Goal: Information Seeking & Learning: Learn about a topic

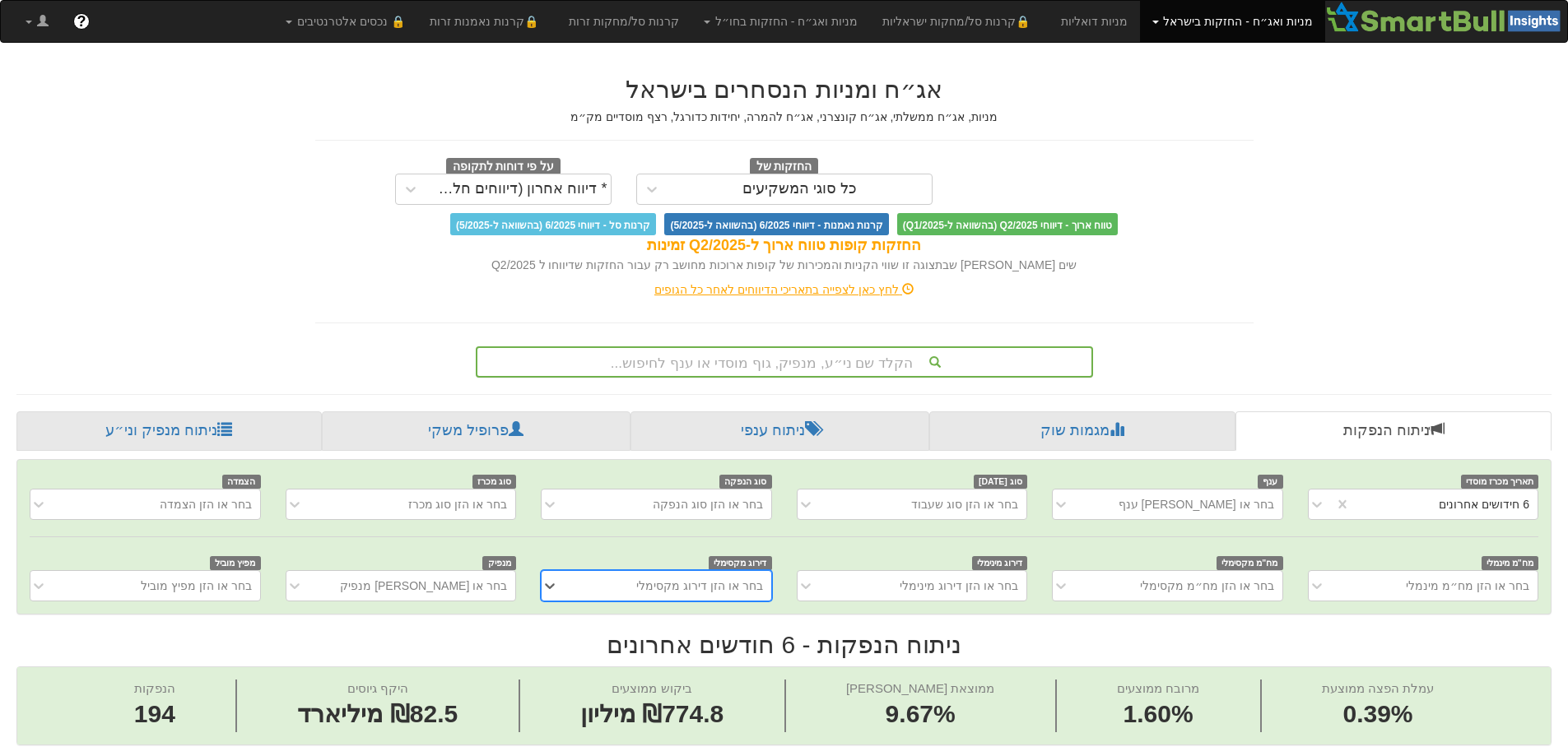
click at [760, 353] on div "הקלד שם ני״ע, מנפיק, גוף מוסדי או ענף לחיפוש..." at bounding box center [784, 362] width 618 height 31
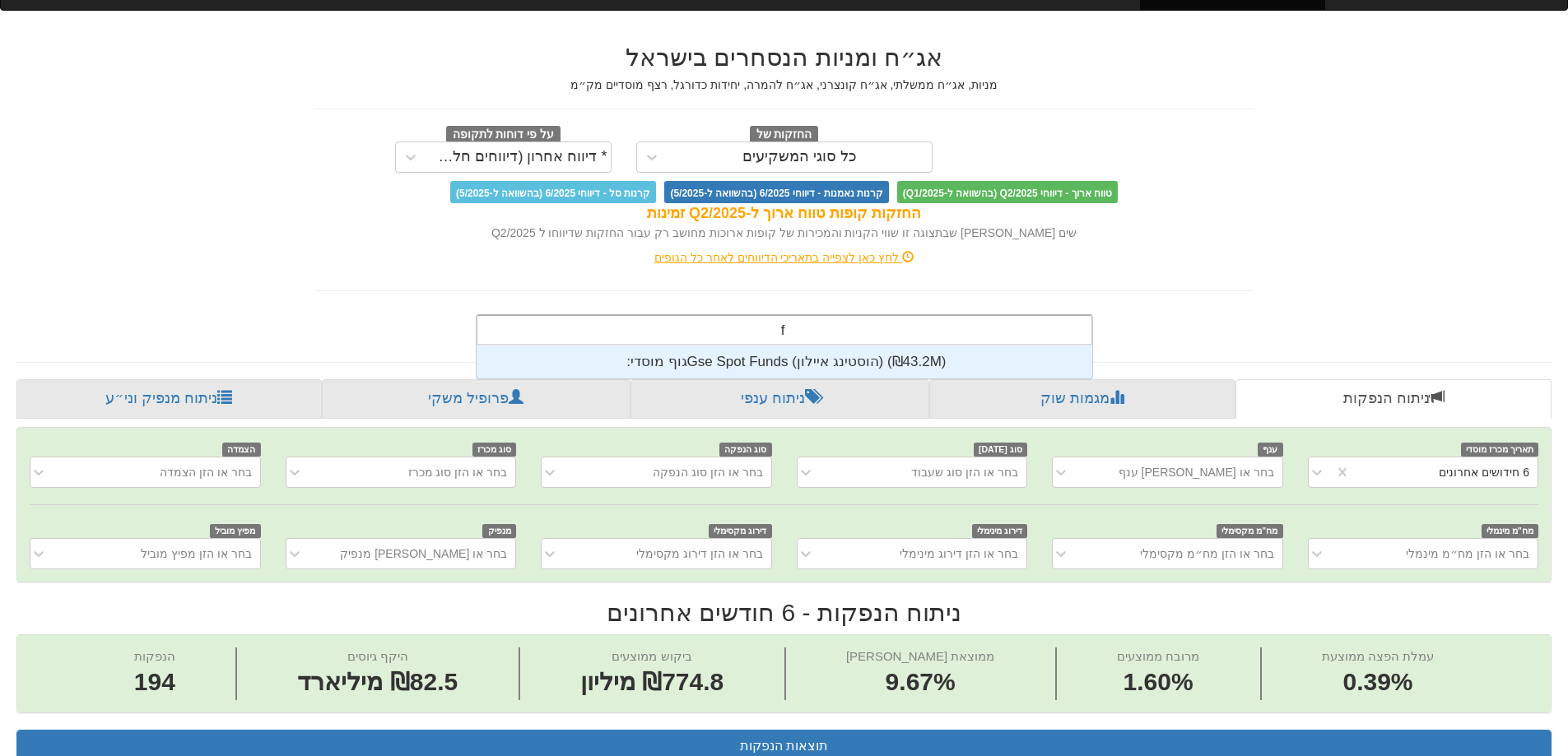
scroll to position [33, 0]
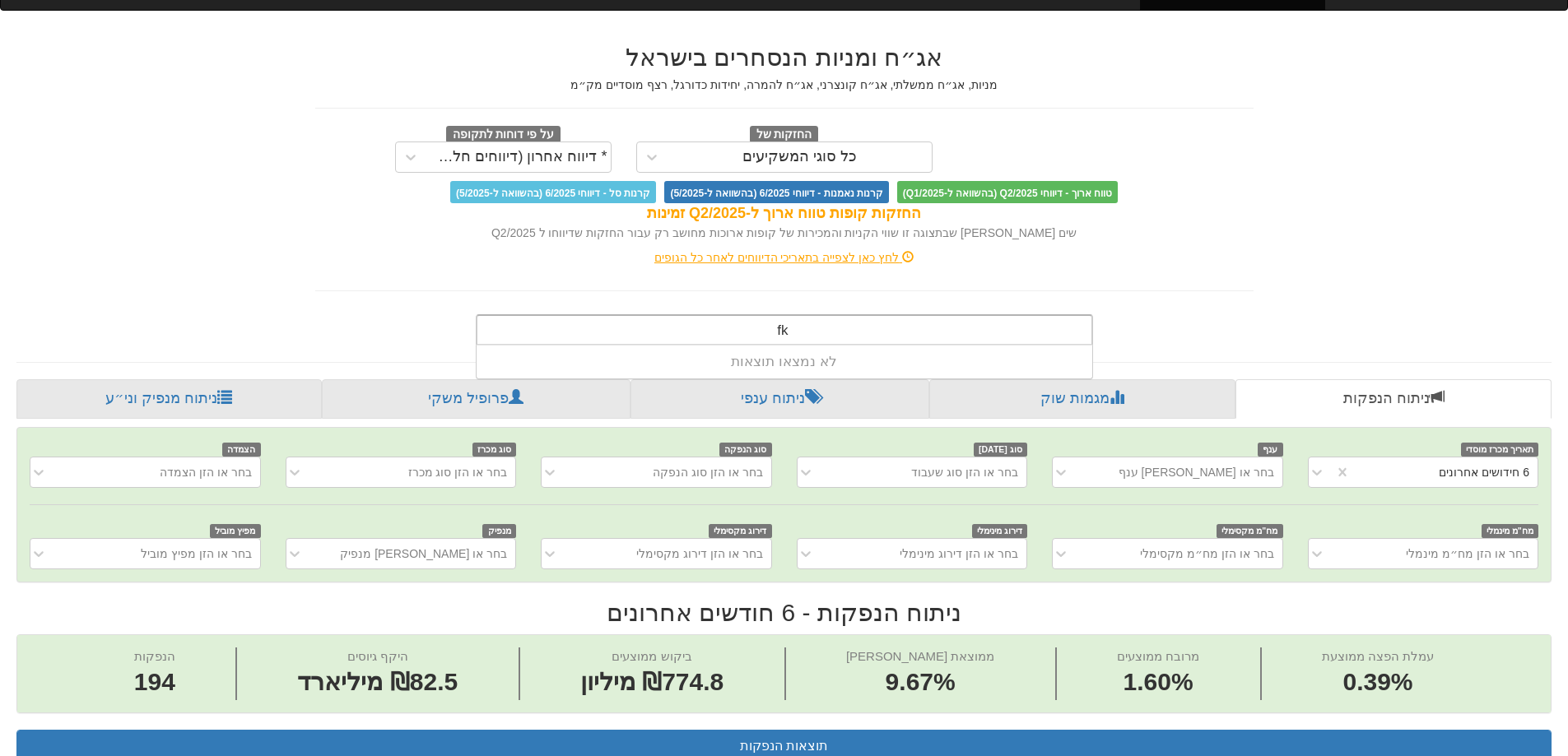
type input "f"
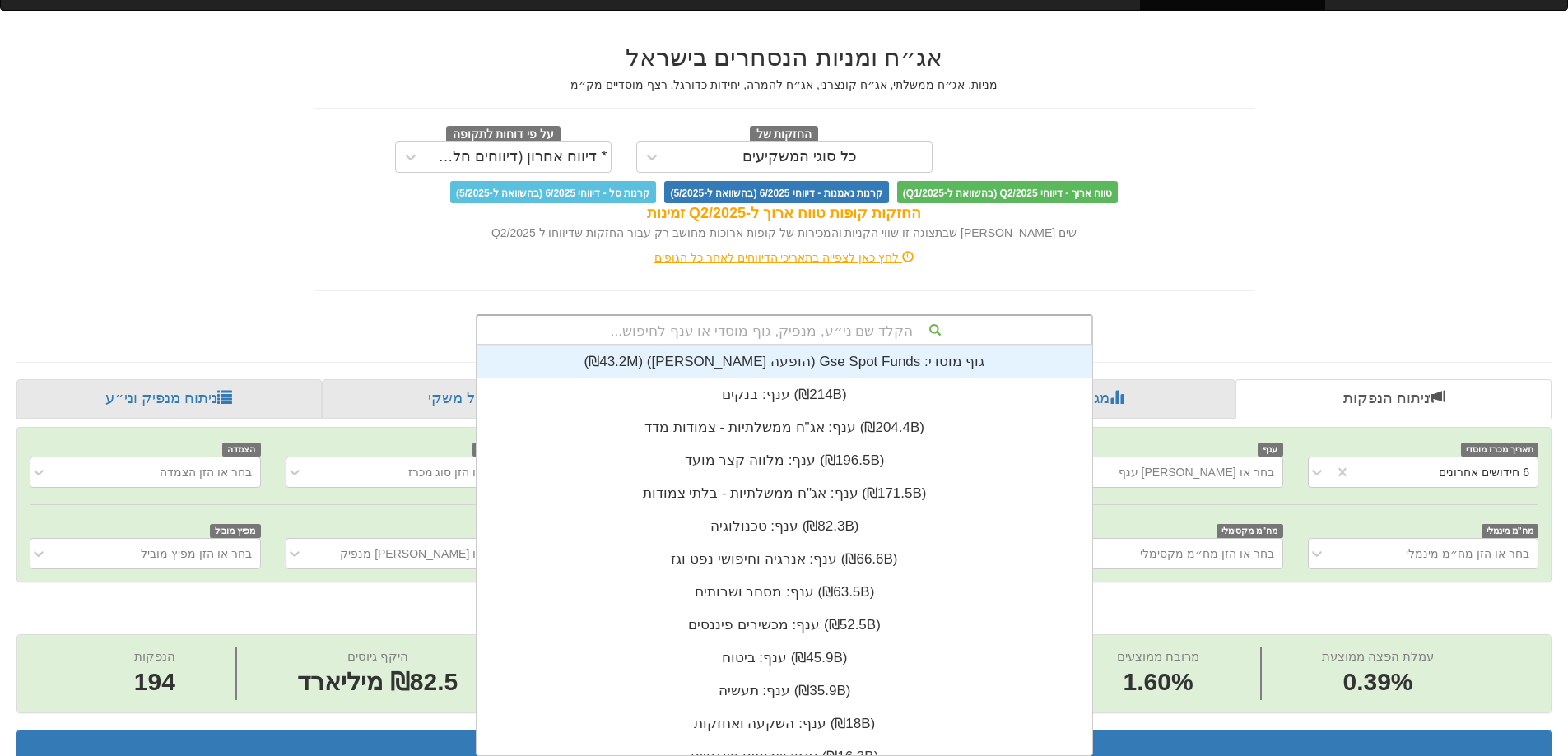
scroll to position [410, 0]
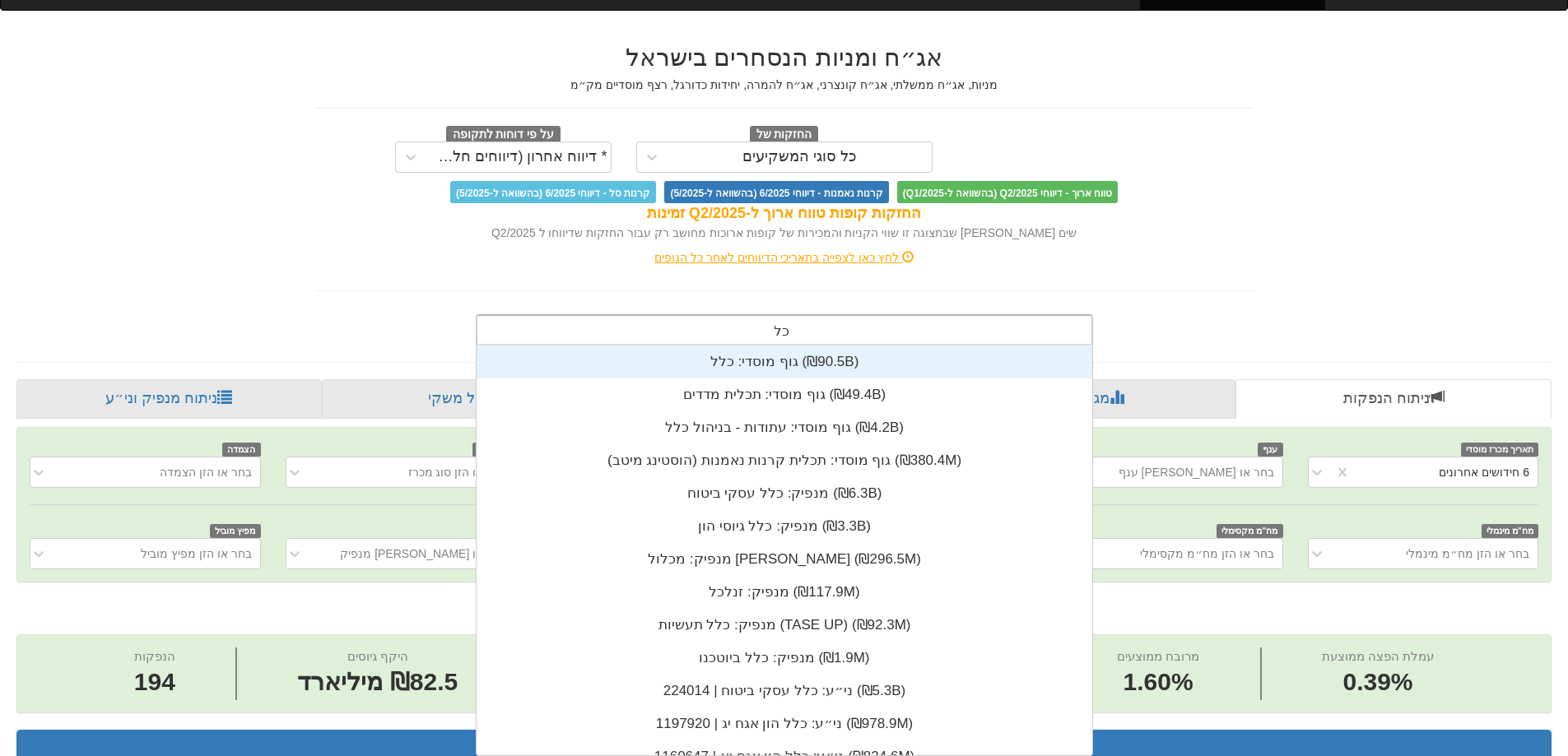
type input "כלל"
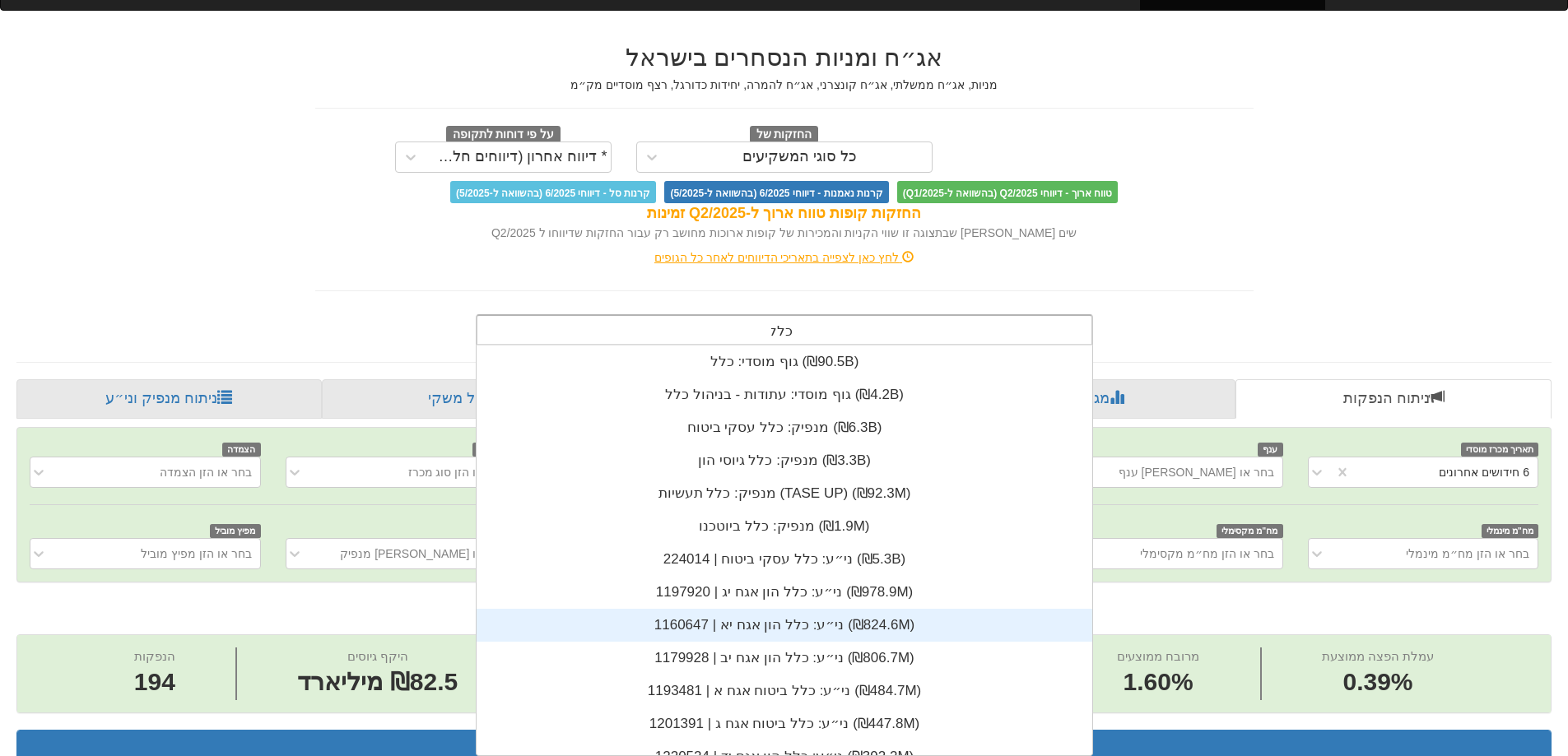
click at [781, 611] on div "ני״ע: ‏כלל הון אגח יא | 1160647 ‎(₪824.6M)‎" at bounding box center [784, 626] width 616 height 33
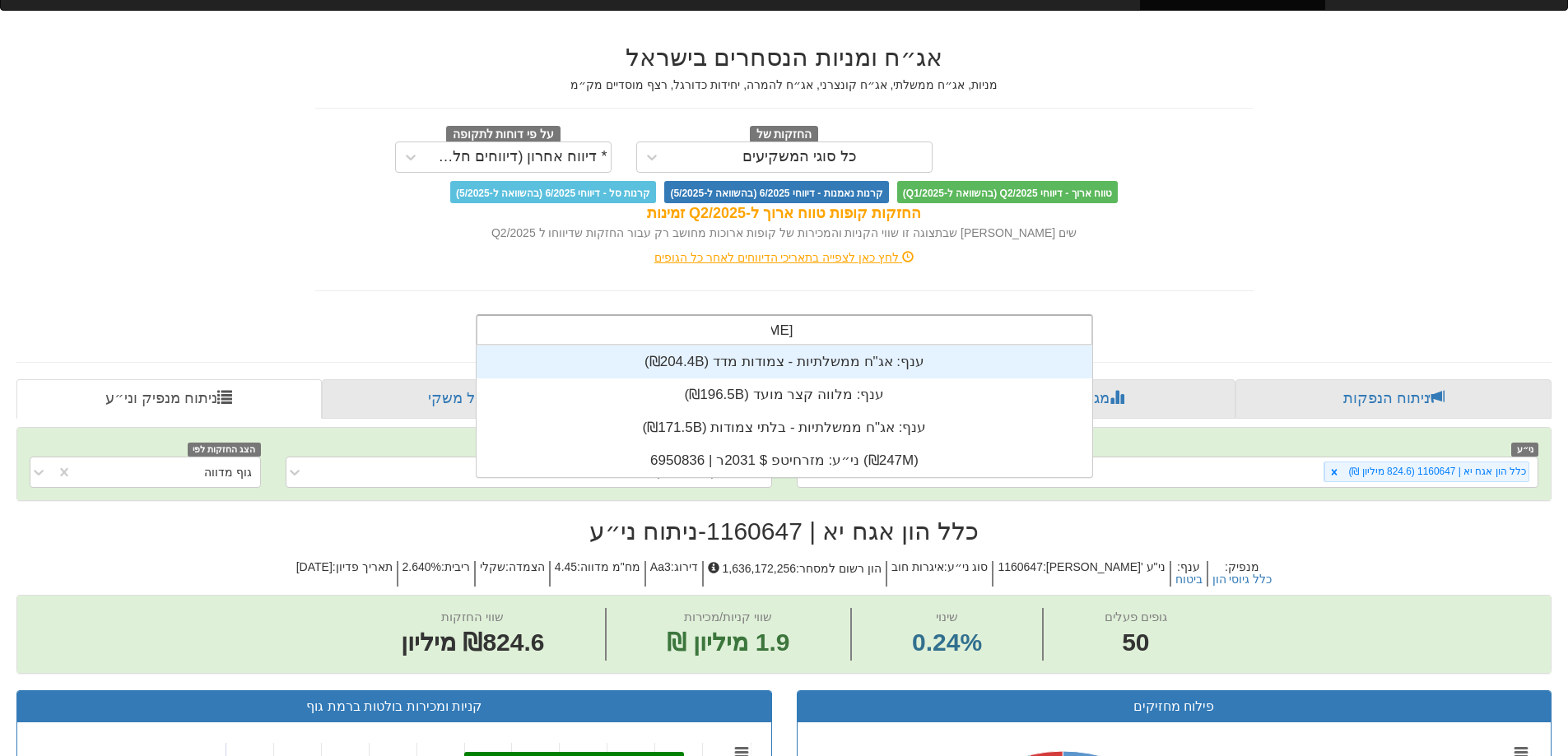
scroll to position [131, 0]
type input "מז"
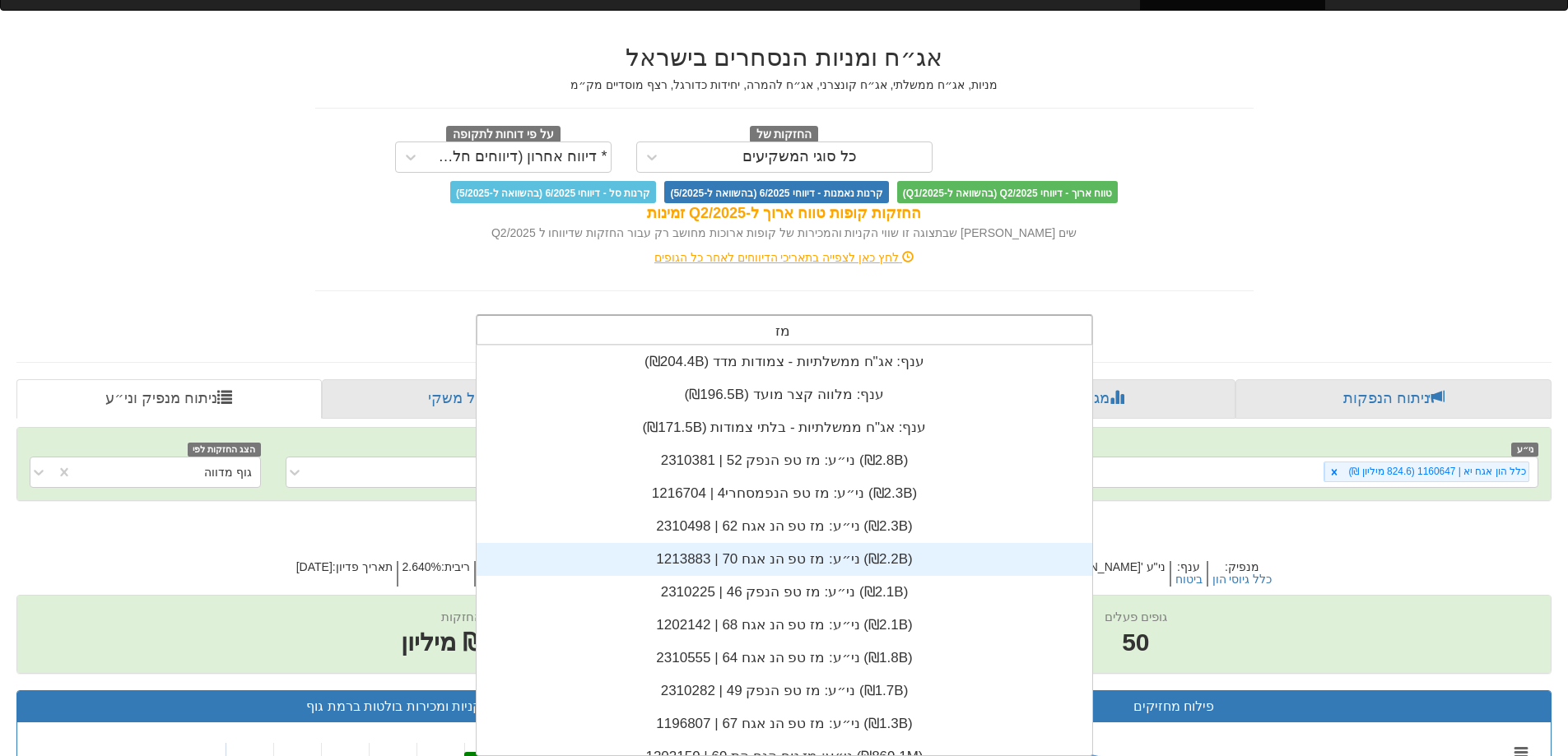
scroll to position [410, 0]
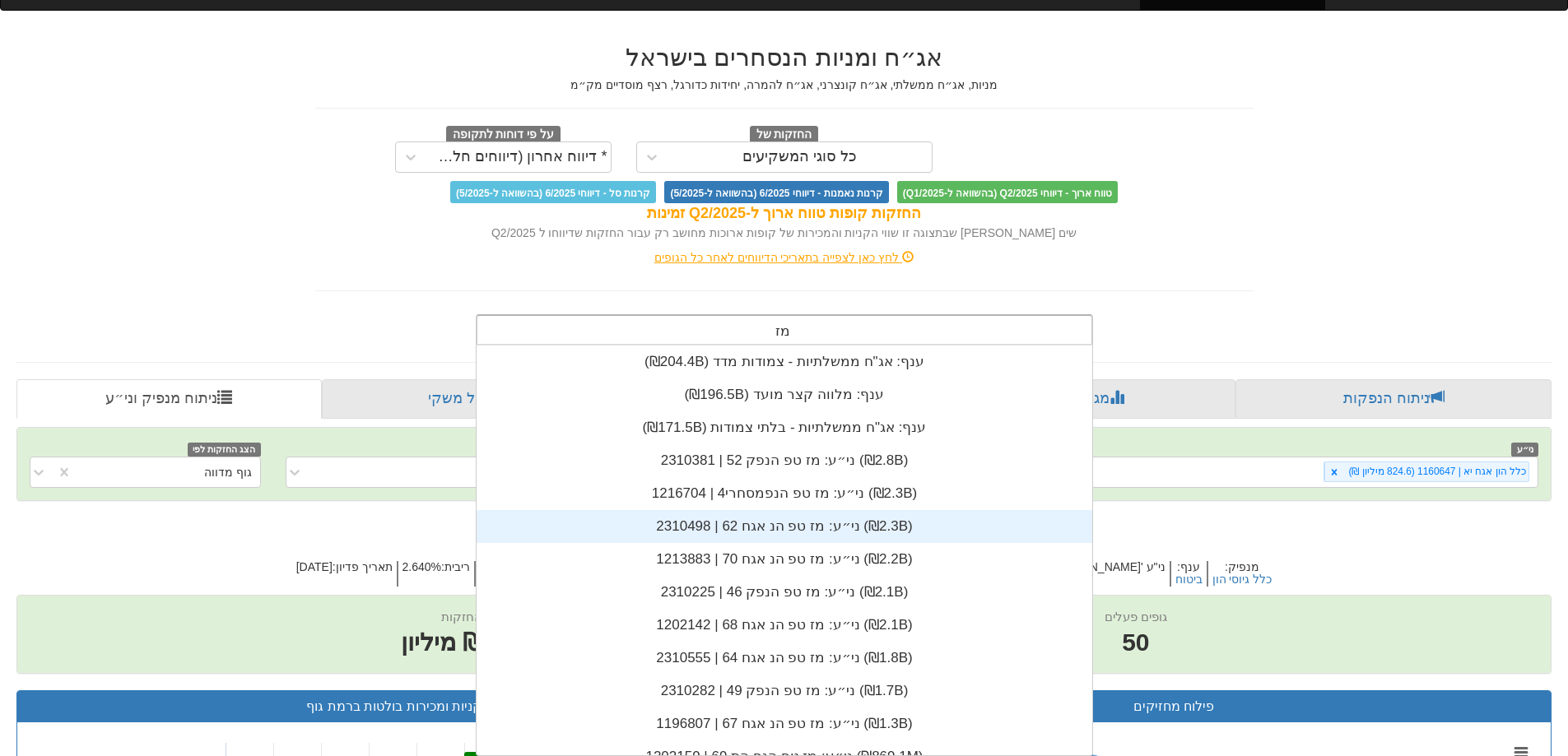
click at [801, 514] on div "ני״ע: ‏מז טפ הנ אגח 62 | 2310498 ‎(₪2.3B)‎" at bounding box center [784, 527] width 616 height 33
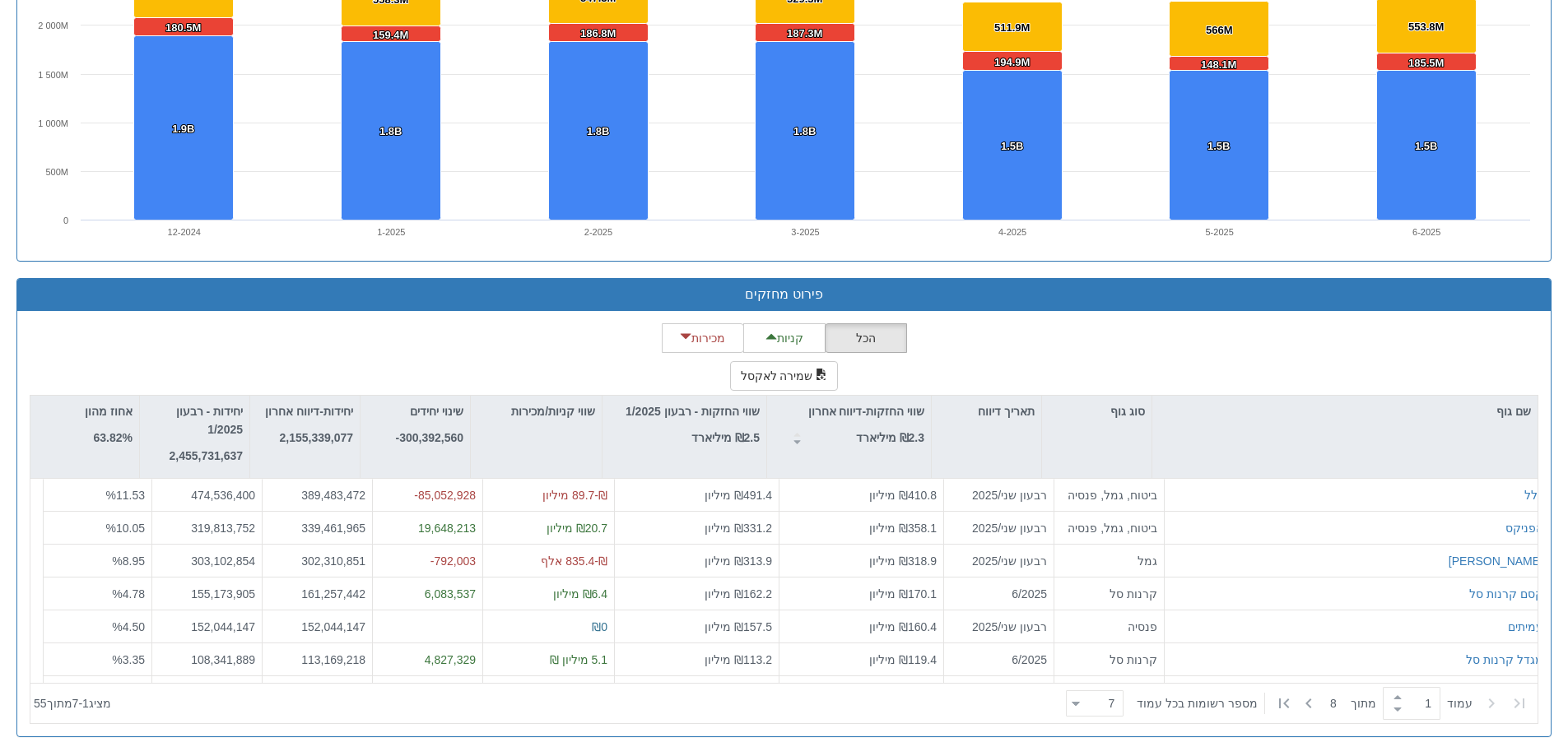
scroll to position [1253, 0]
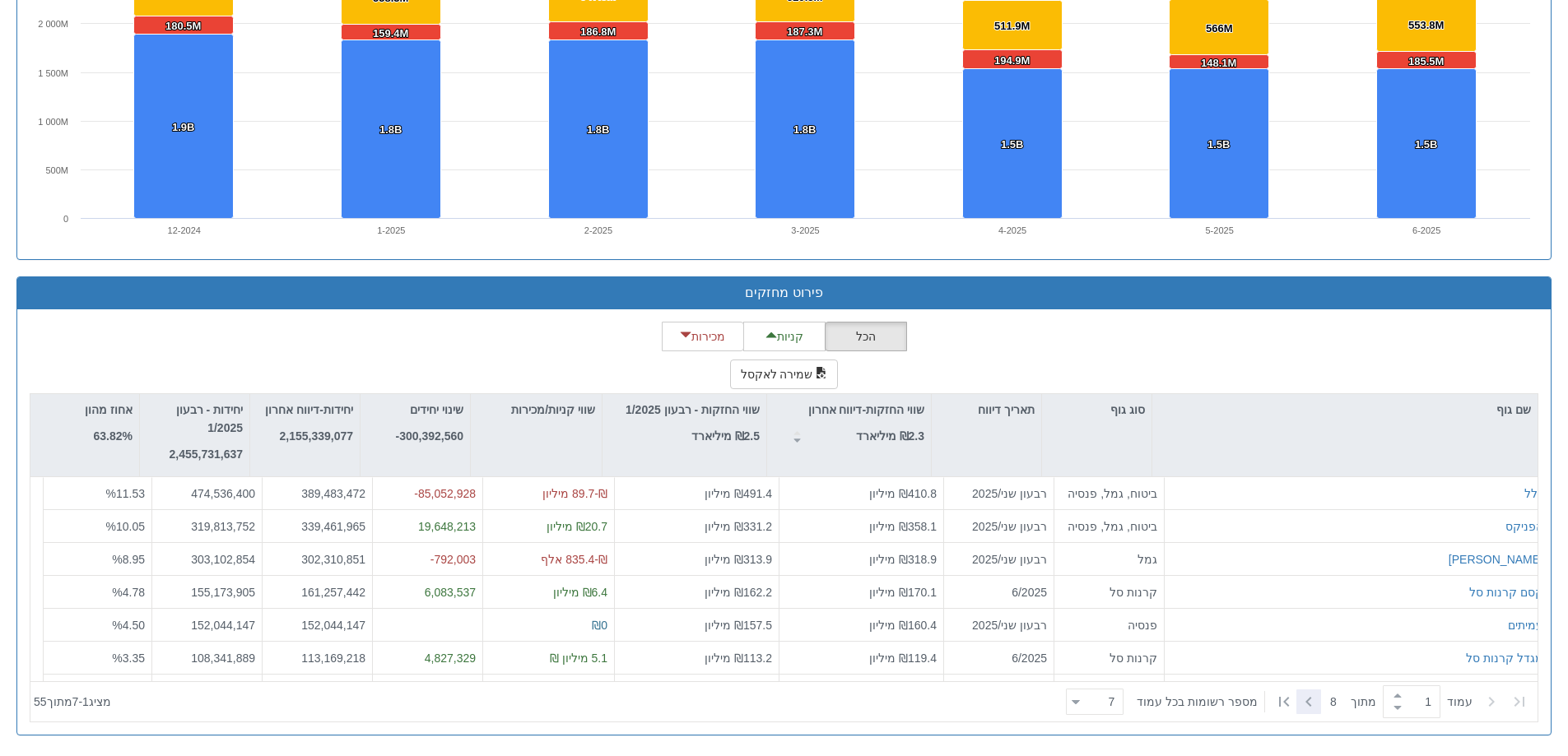
click at [1312, 709] on icon at bounding box center [1309, 702] width 20 height 20
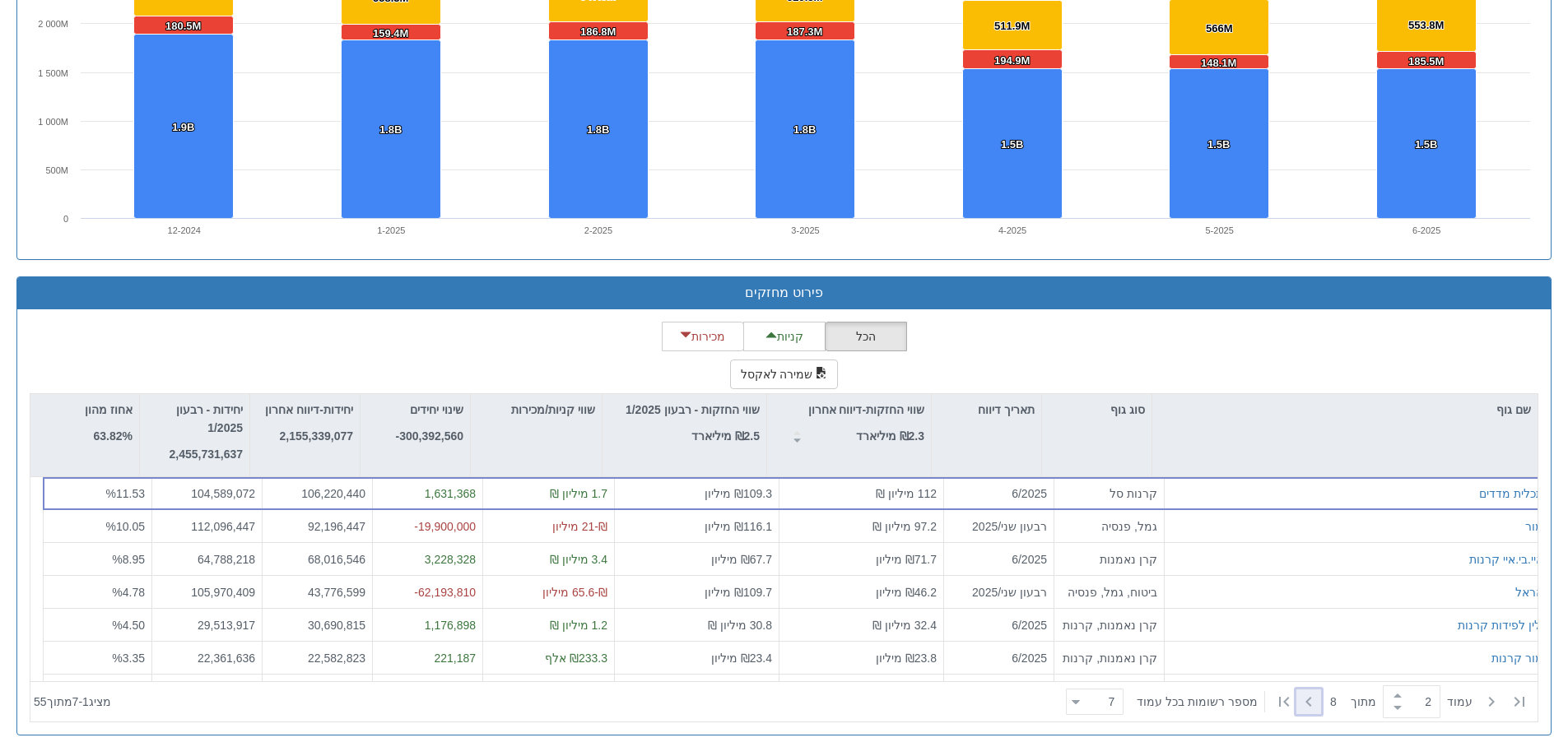
click at [1312, 709] on icon at bounding box center [1309, 702] width 20 height 20
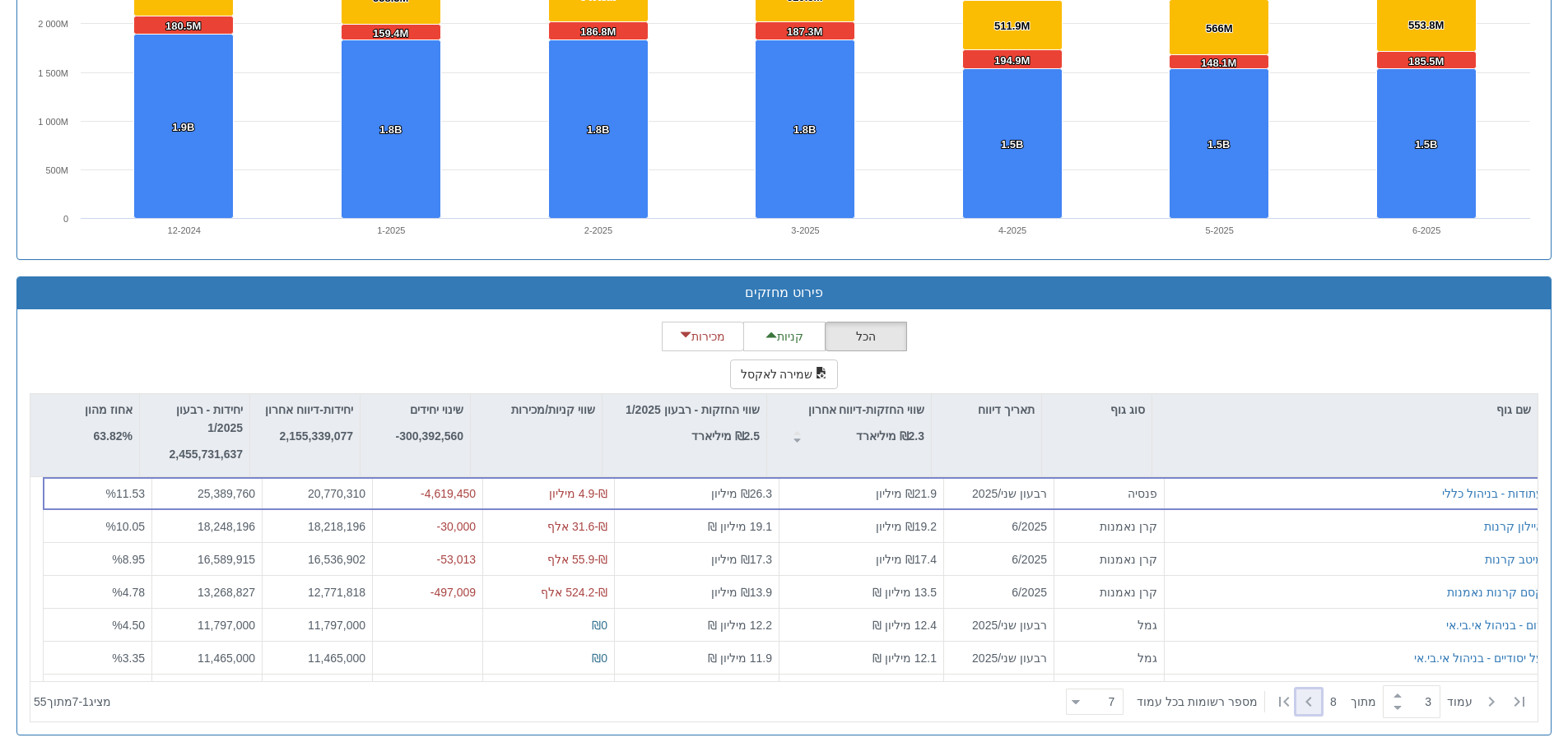
click at [1312, 709] on icon at bounding box center [1309, 702] width 20 height 20
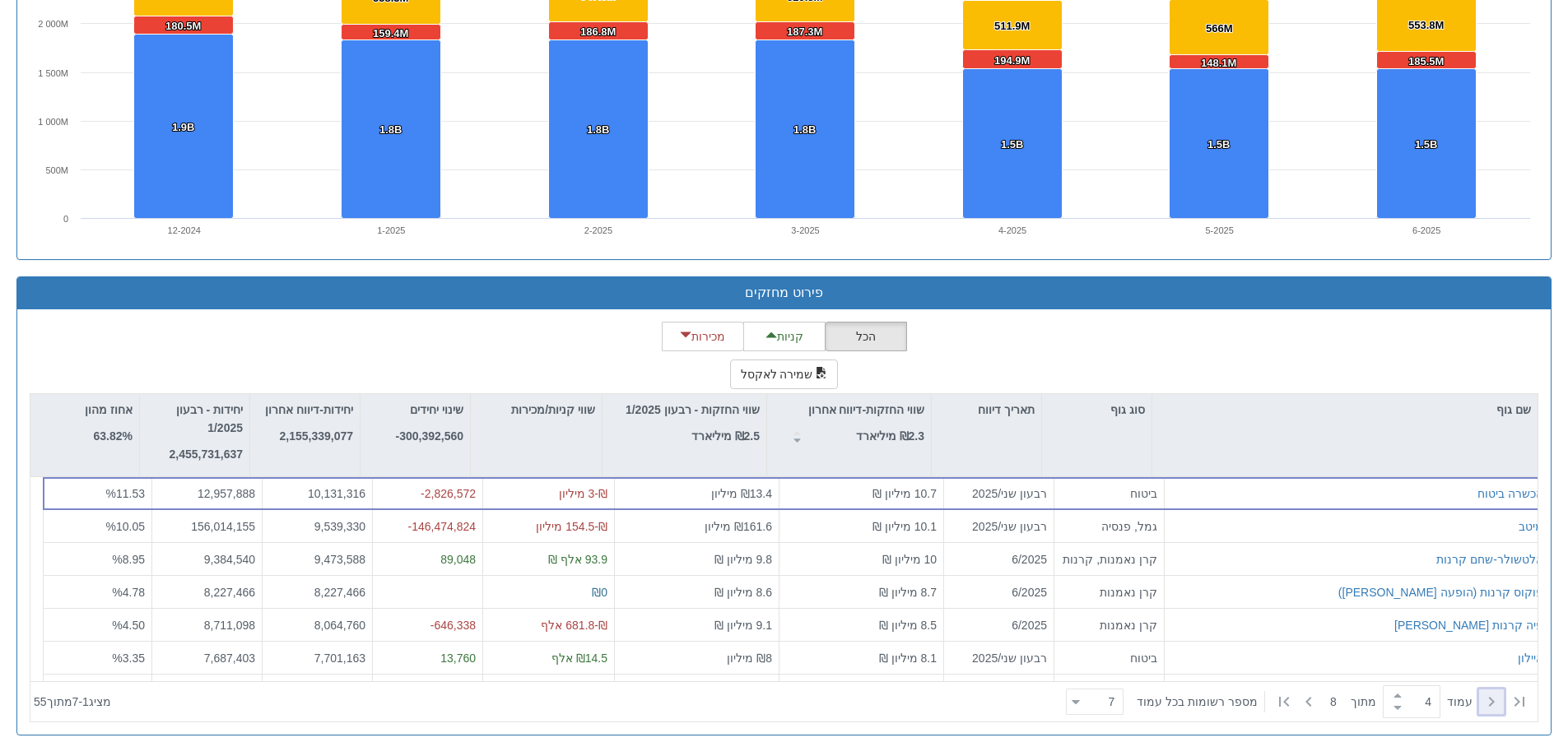
click at [1492, 702] on icon at bounding box center [1492, 702] width 20 height 20
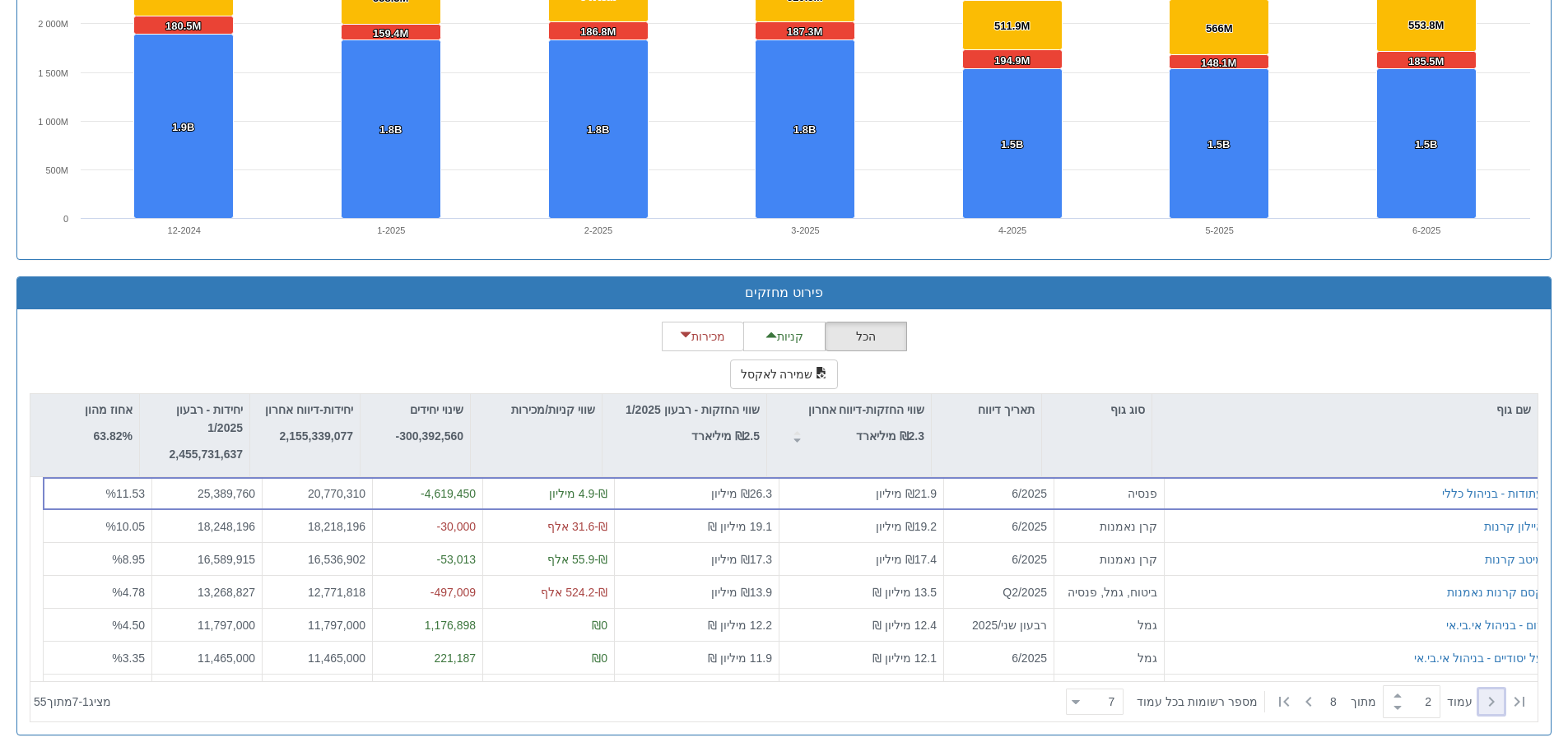
click at [1492, 702] on icon at bounding box center [1492, 702] width 20 height 20
type input "1"
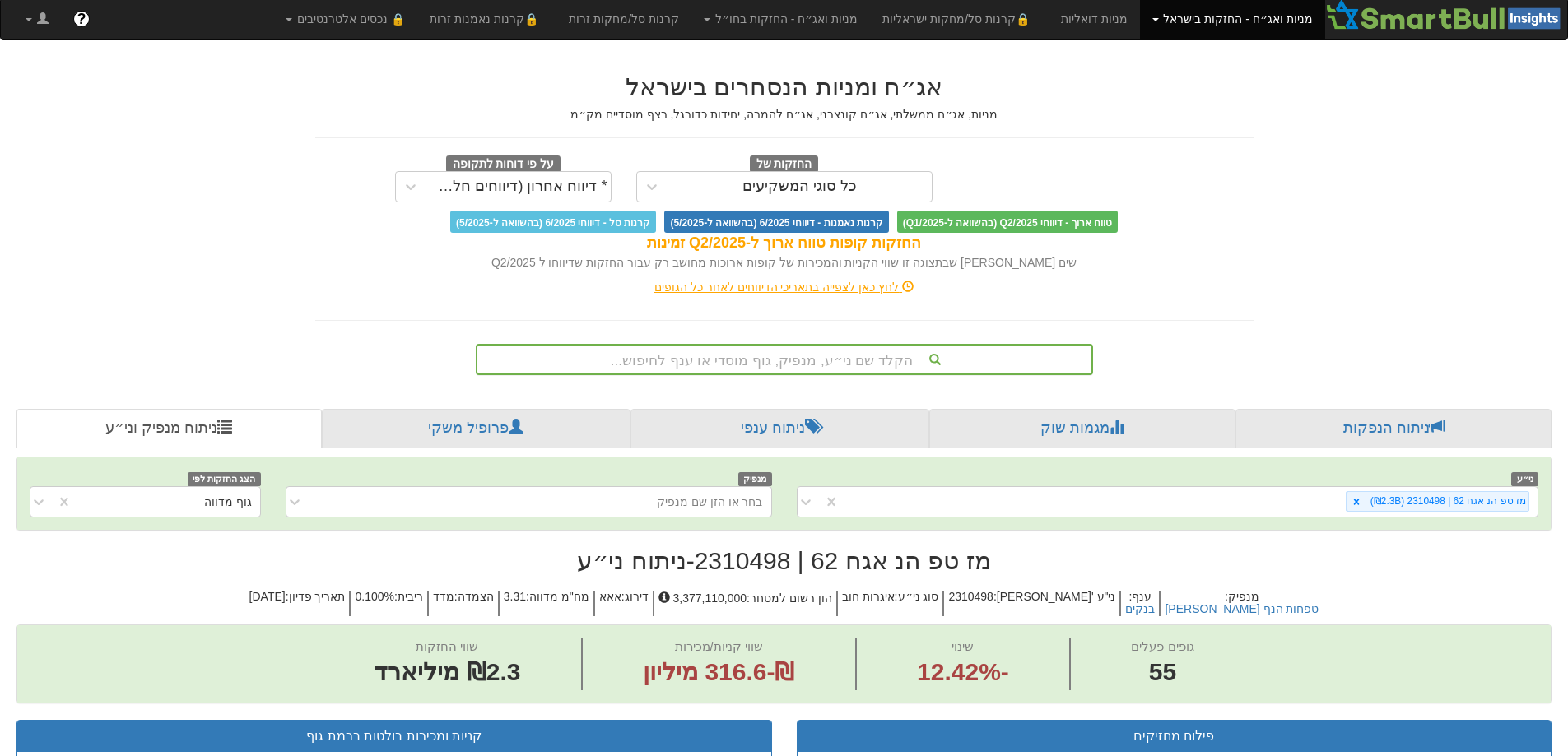
scroll to position [0, 0]
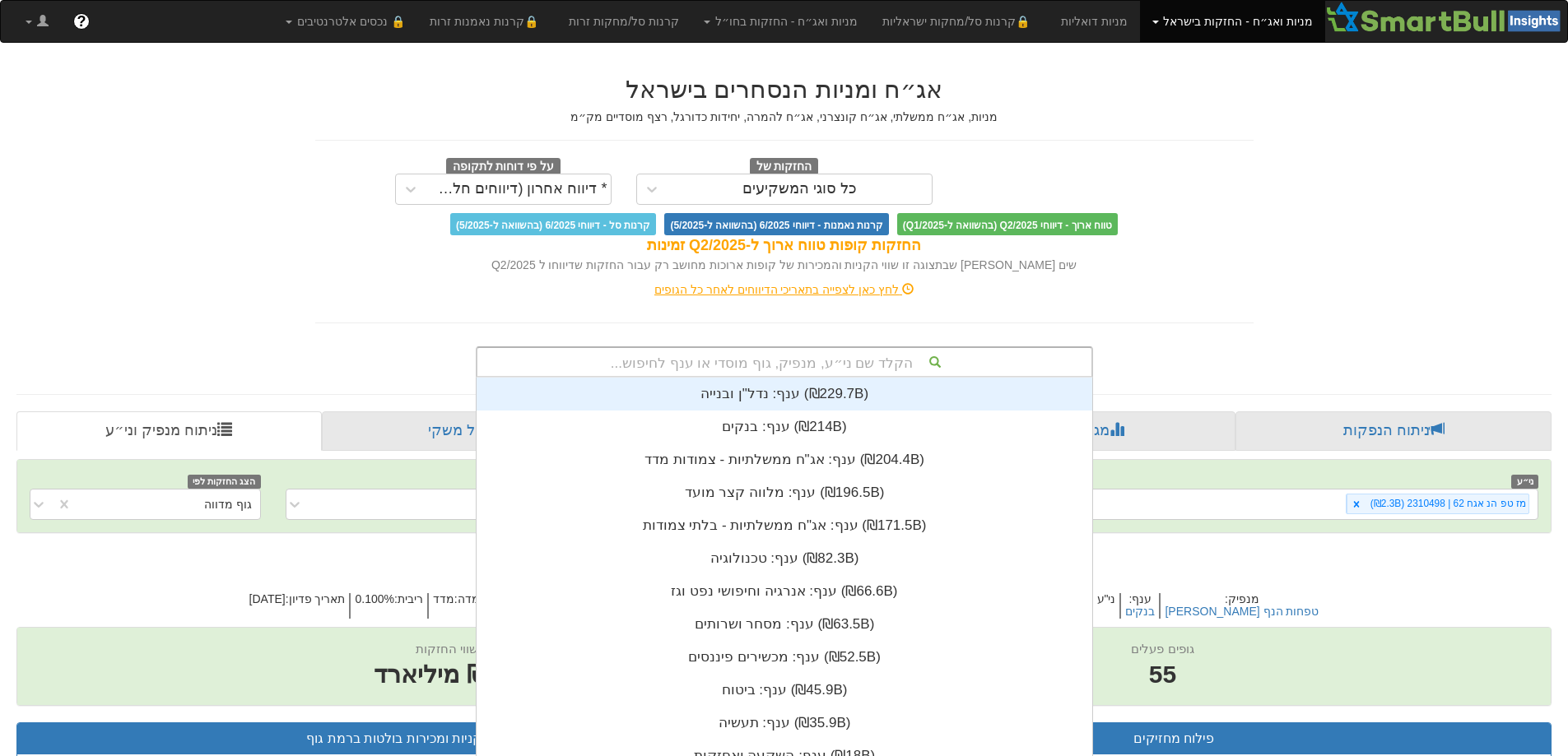
click at [825, 352] on div "הקלד שם ני״ע, מנפיק, גוף מוסדי או ענף לחיפוש... ענף: ‏נדל"ן ובנייה ‎(₪229.7B)‎ …" at bounding box center [784, 362] width 618 height 31
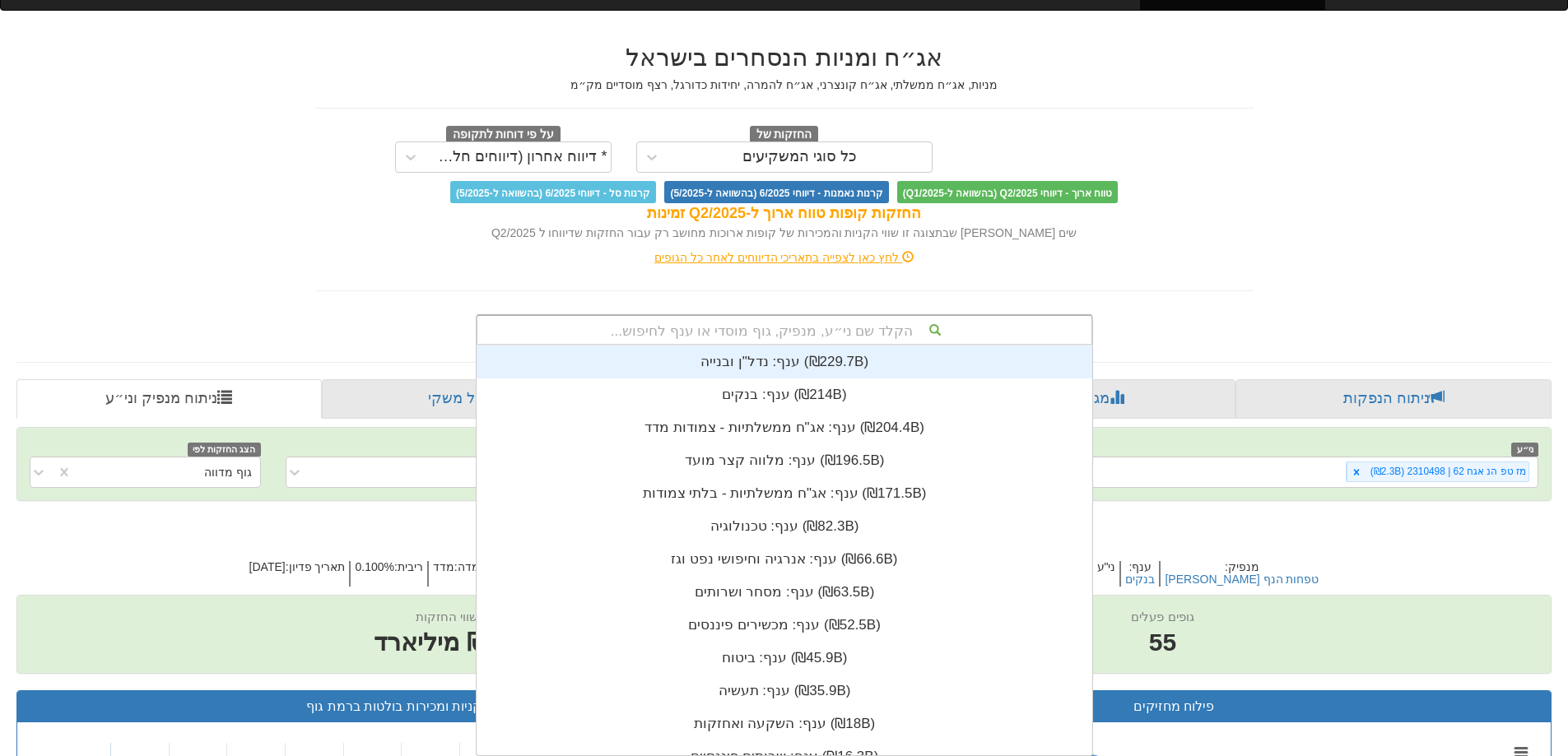
scroll to position [410, 0]
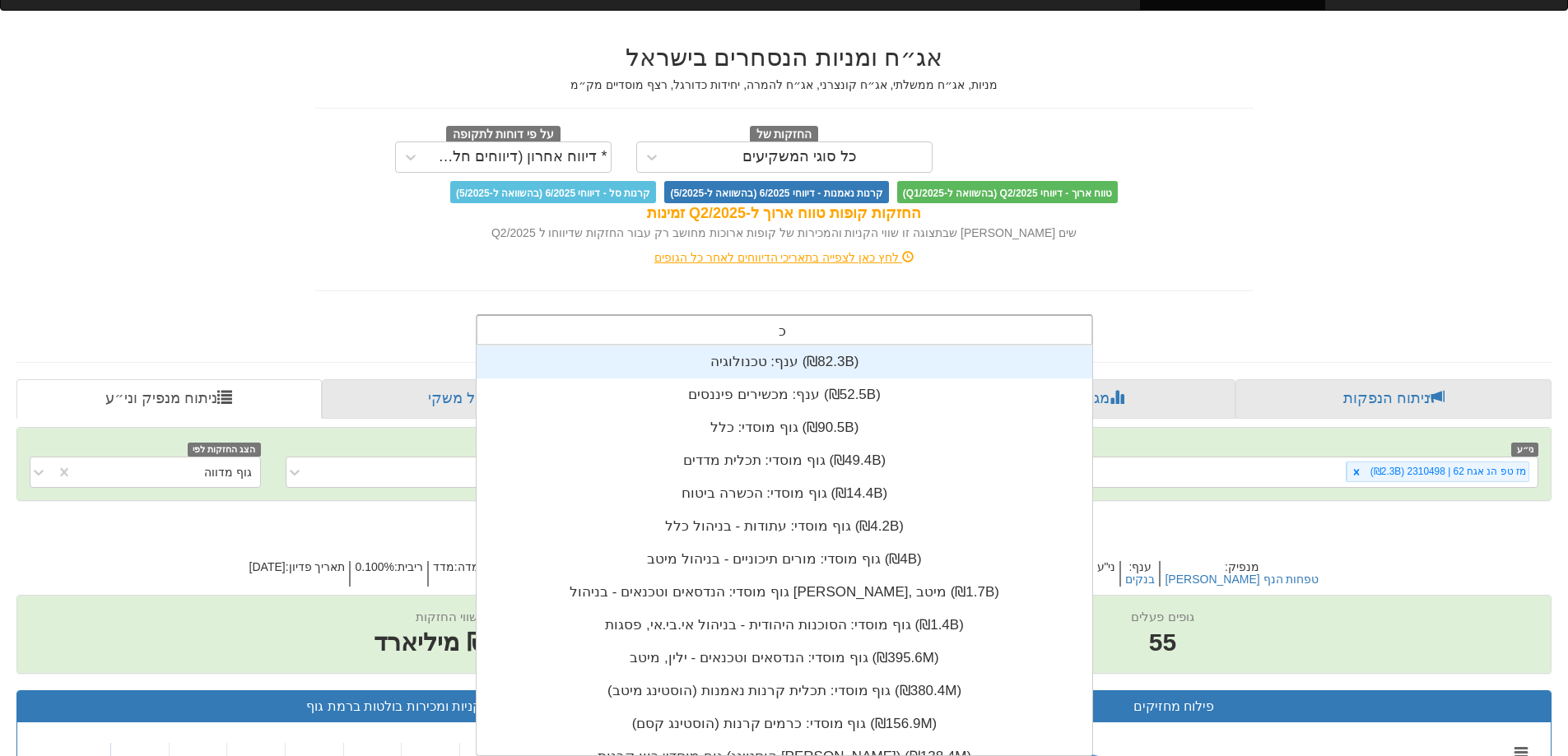
type input "כלל"
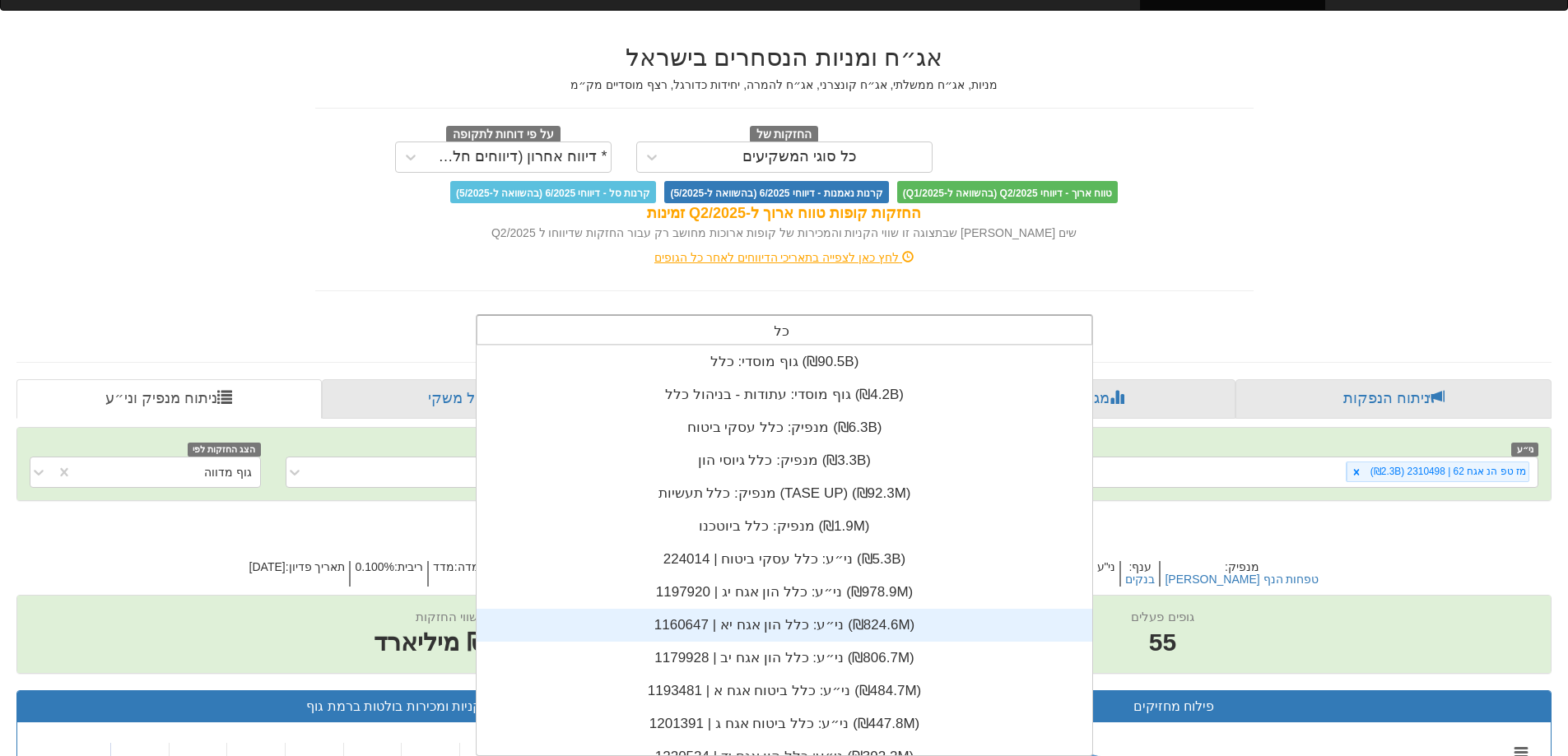
click at [807, 618] on div "ני״ע: ‏כלל הון אגח יא | 1160647 ‎(₪824.6M)‎" at bounding box center [784, 626] width 616 height 33
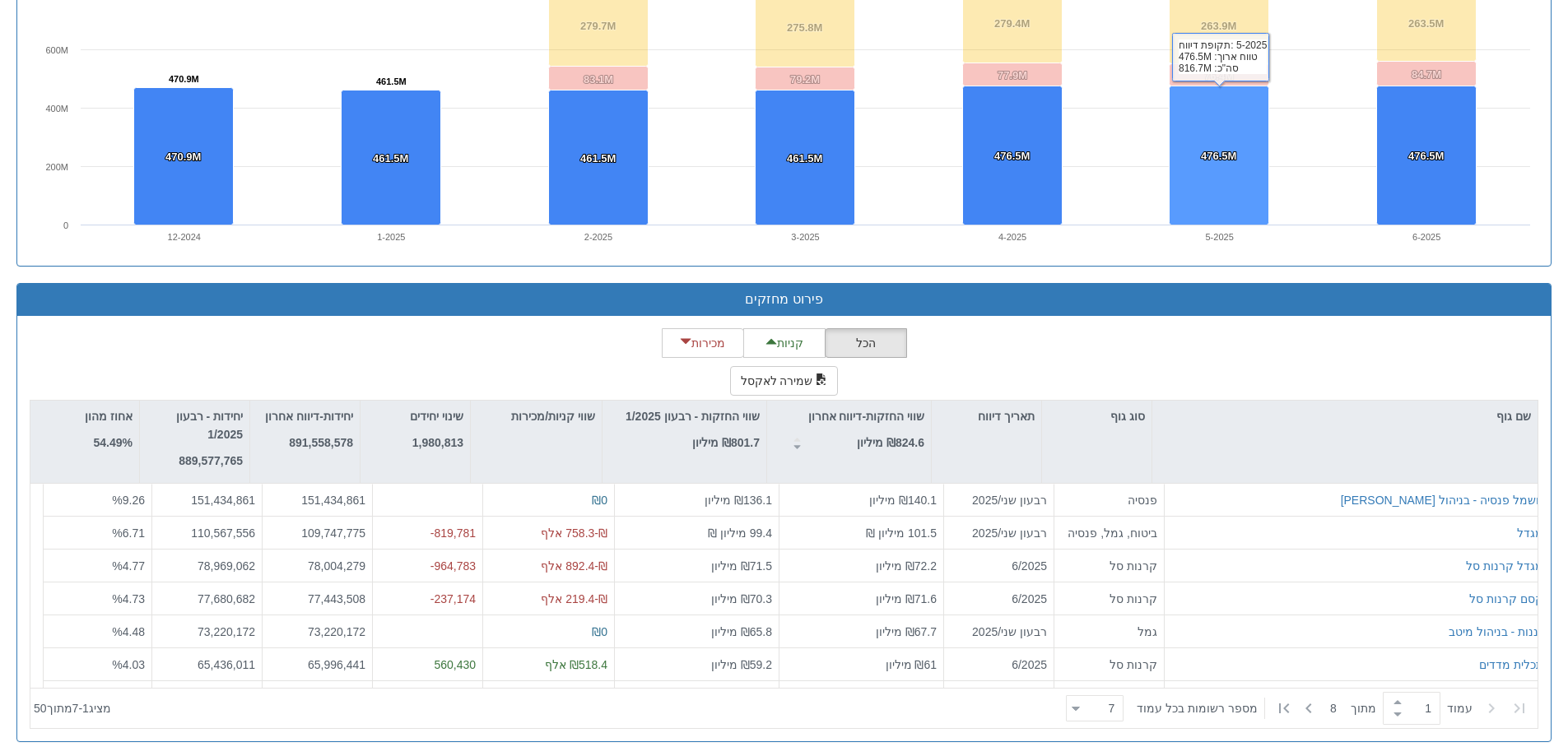
scroll to position [1253, 0]
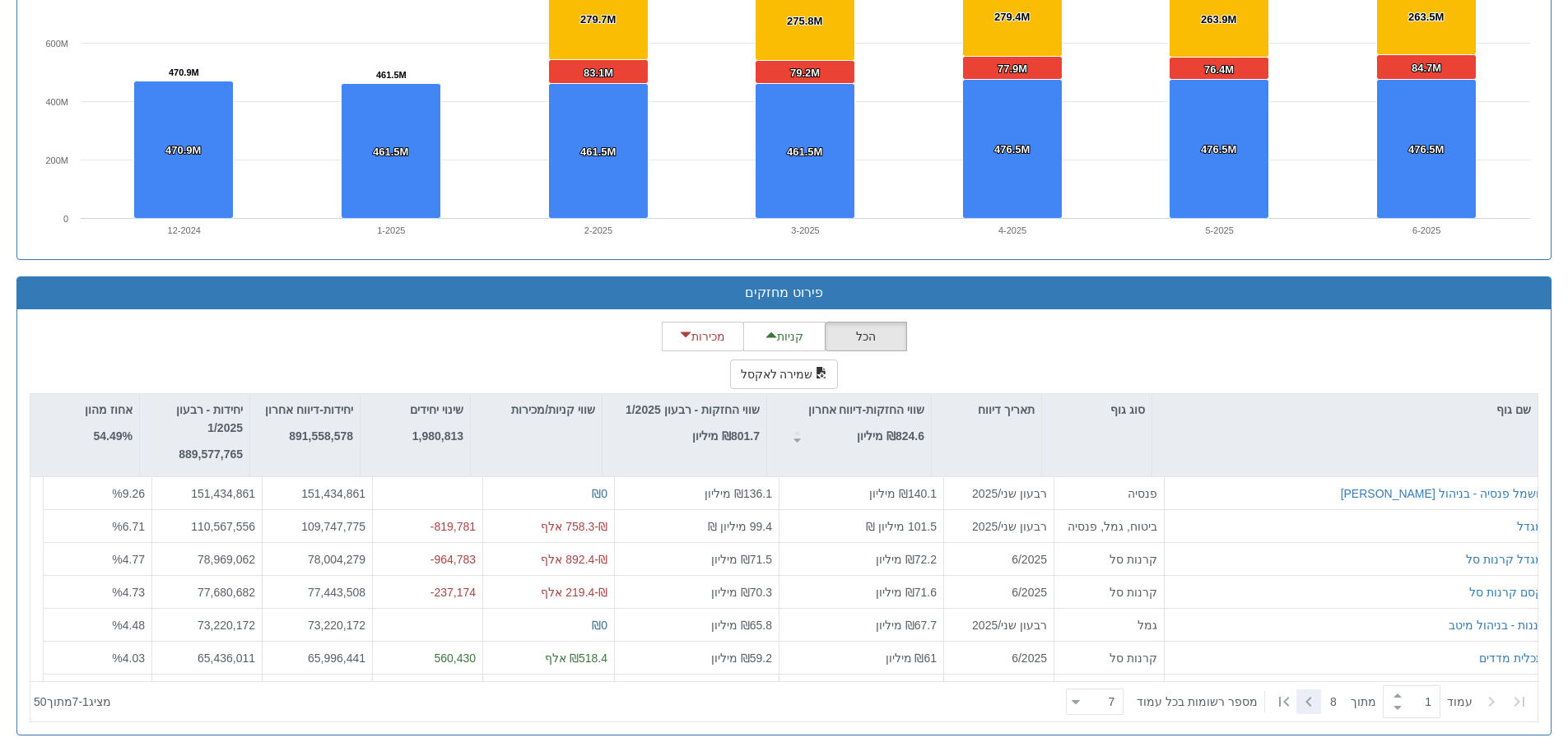
click at [1312, 706] on icon at bounding box center [1309, 702] width 20 height 20
type input "2"
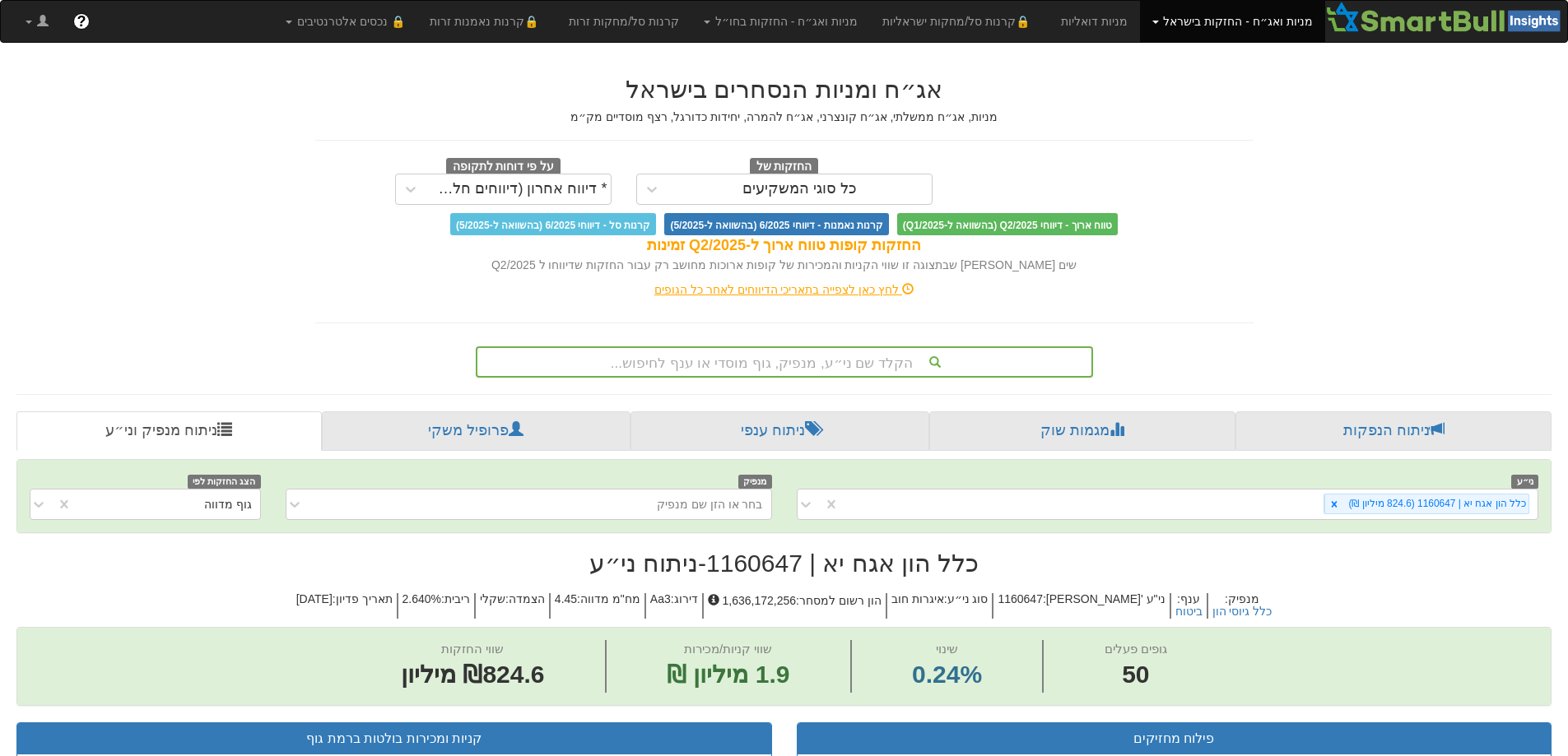
scroll to position [32, 0]
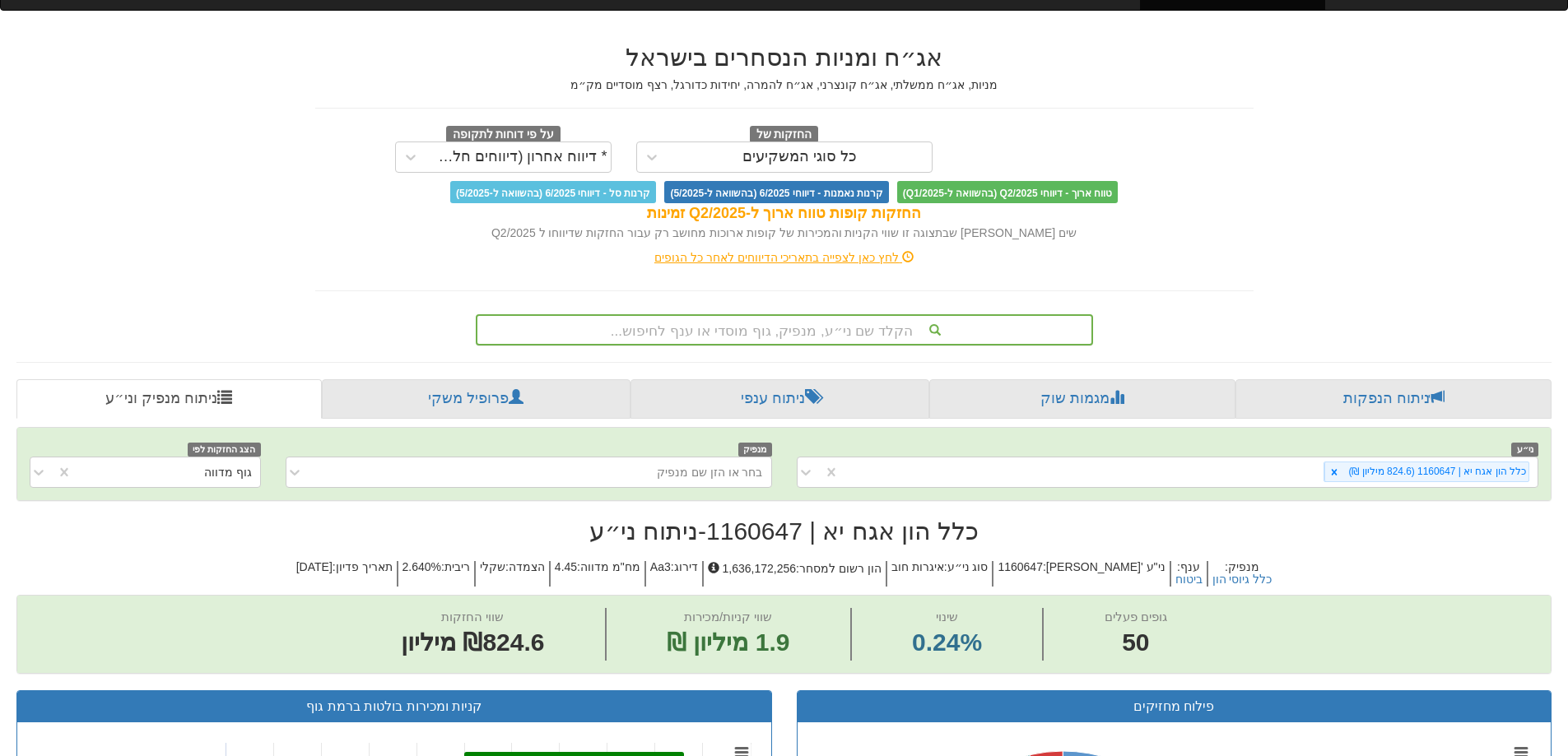
click at [814, 346] on div "הקלד שם ני״ע, מנפיק, גוף מוסדי או ענף לחיפוש..." at bounding box center [784, 330] width 618 height 31
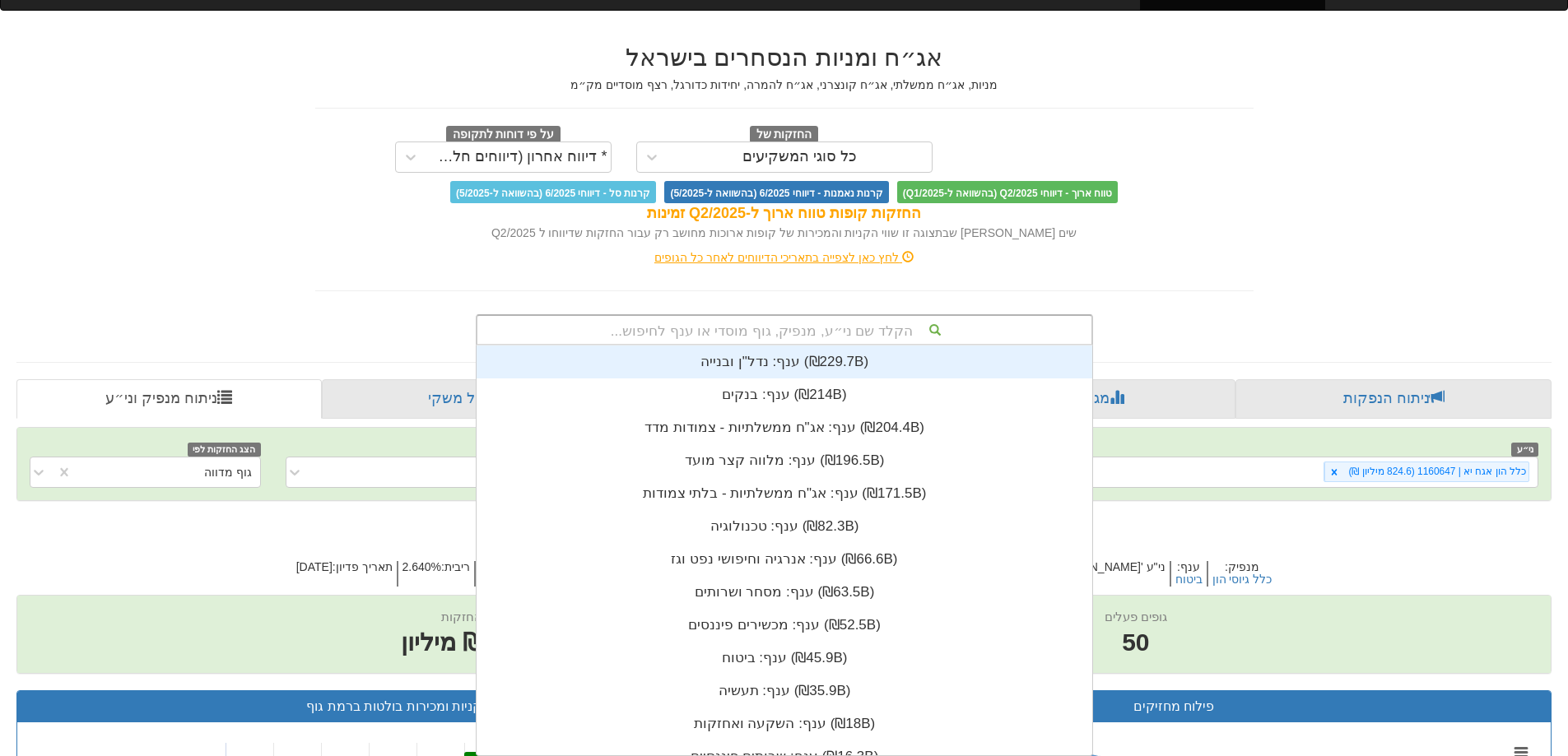
scroll to position [410, 0]
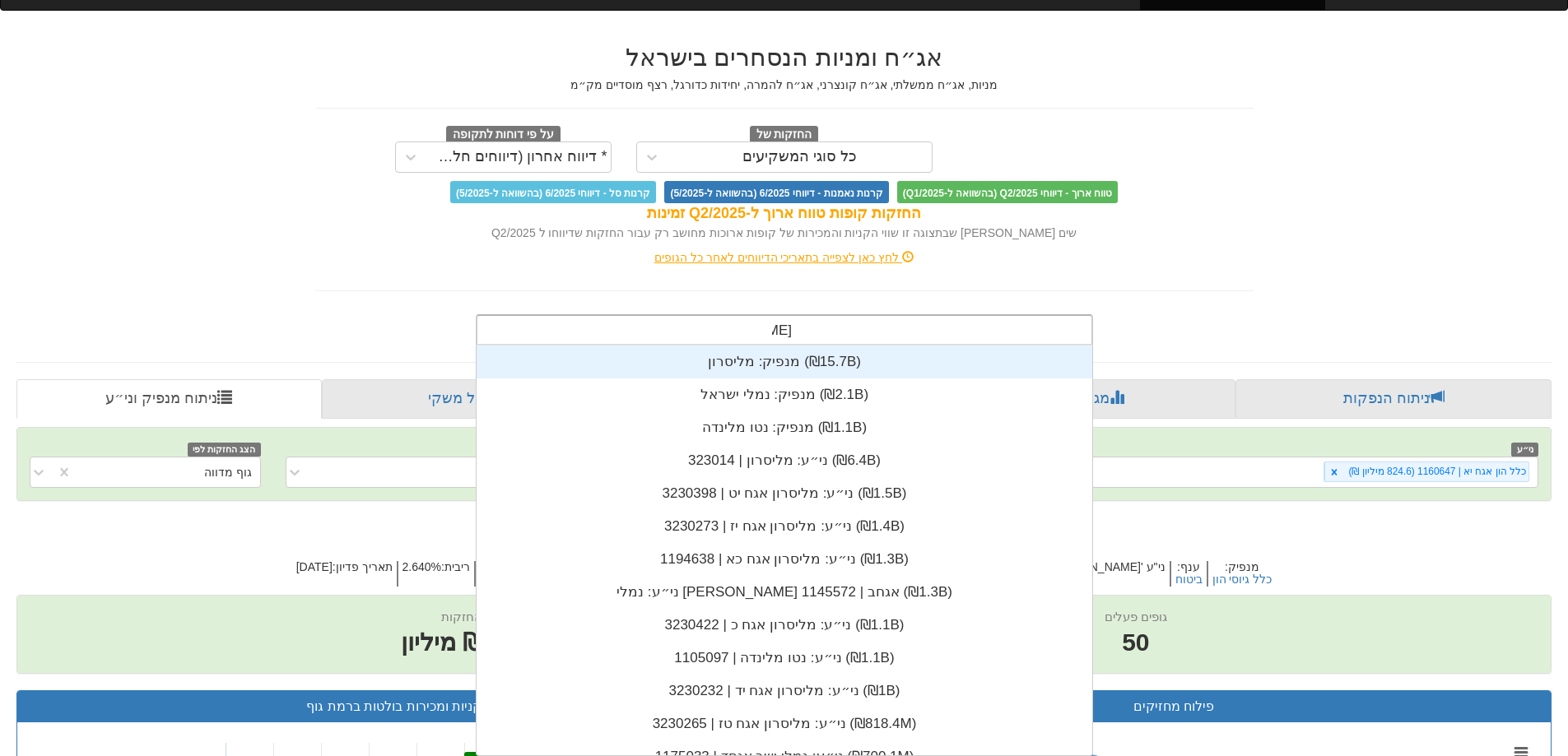
type input "[PERSON_NAME]"
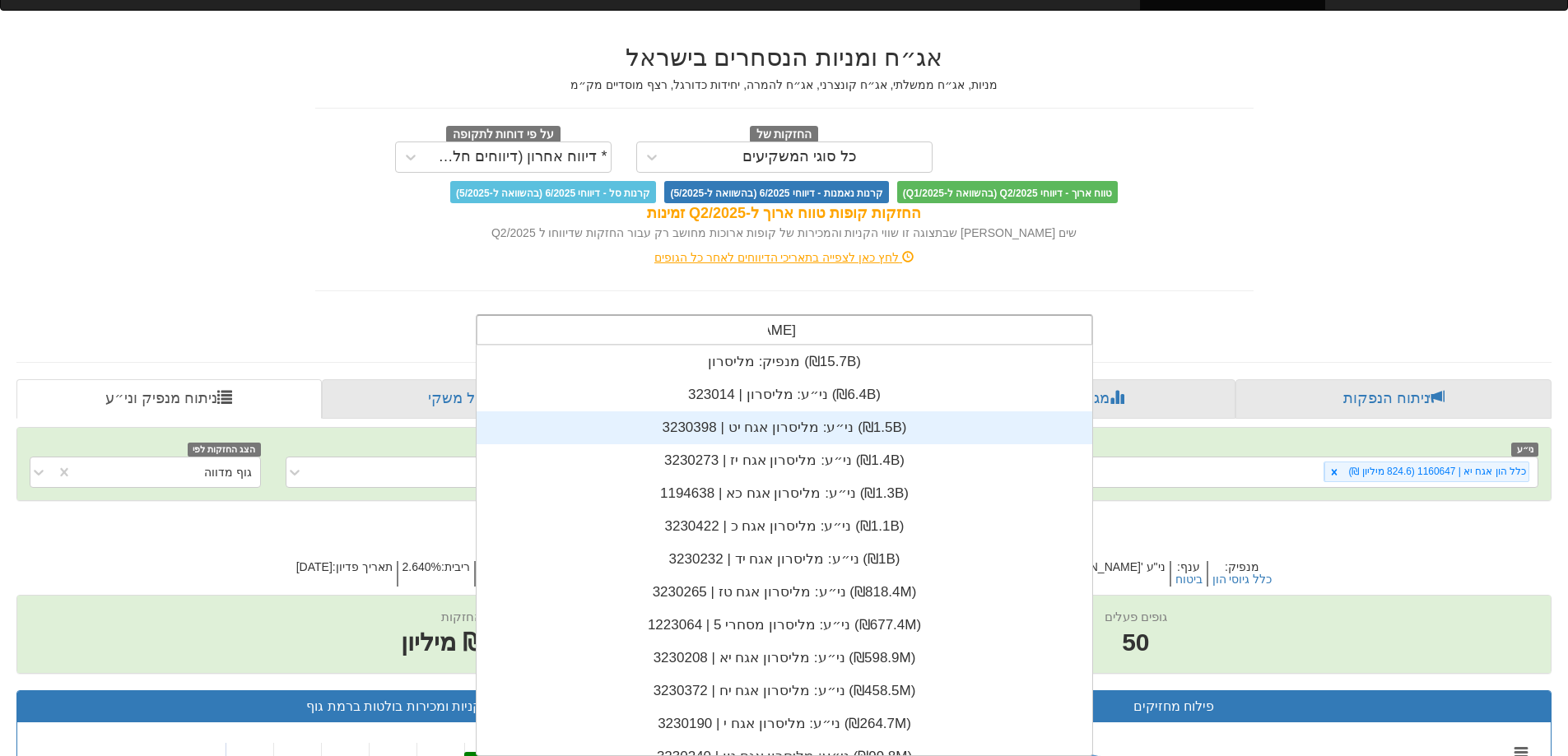
click at [790, 440] on div "ני״ע: ‏מליסרון אגח יט | 3230398 ‎(₪1.5B)‎" at bounding box center [784, 428] width 616 height 33
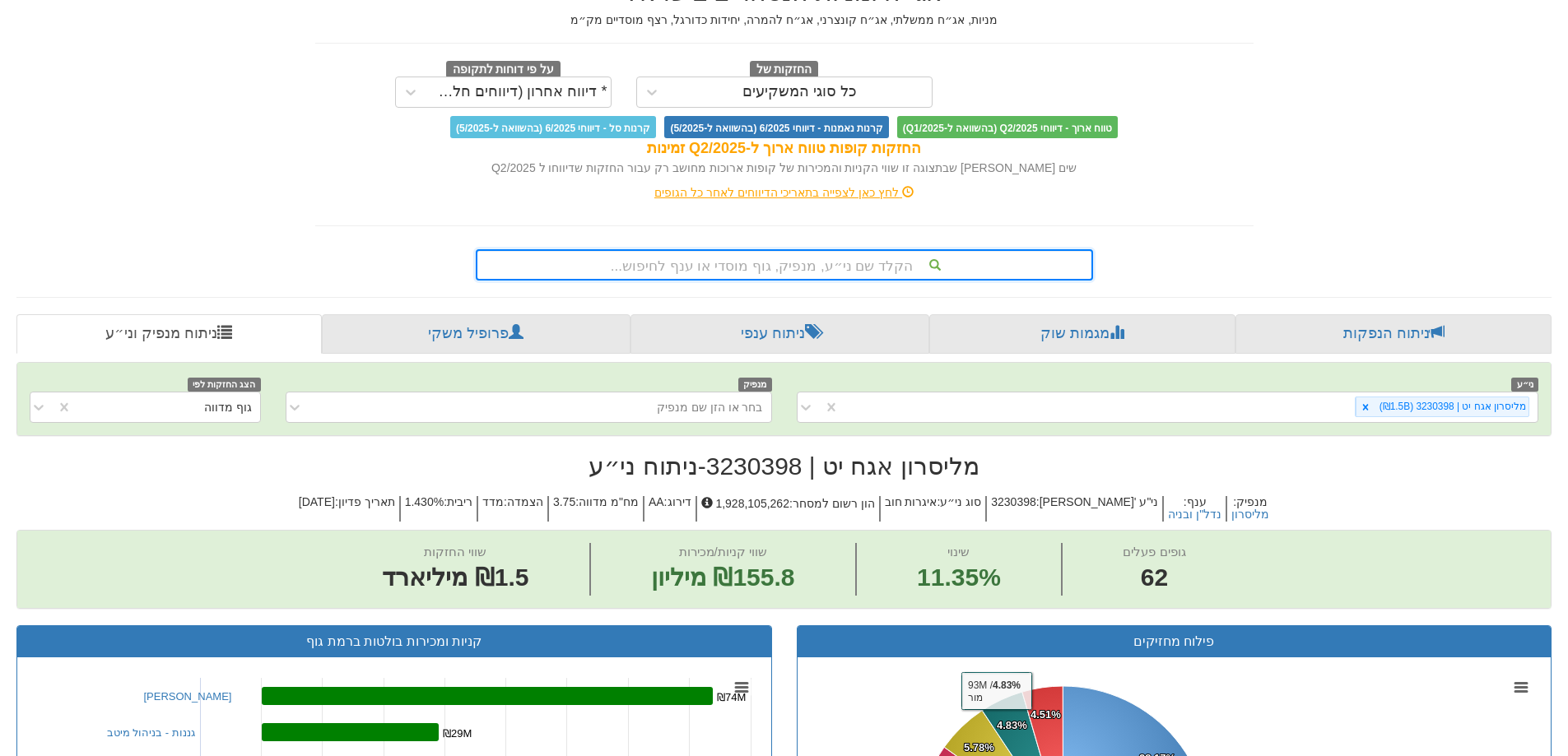
scroll to position [83, 0]
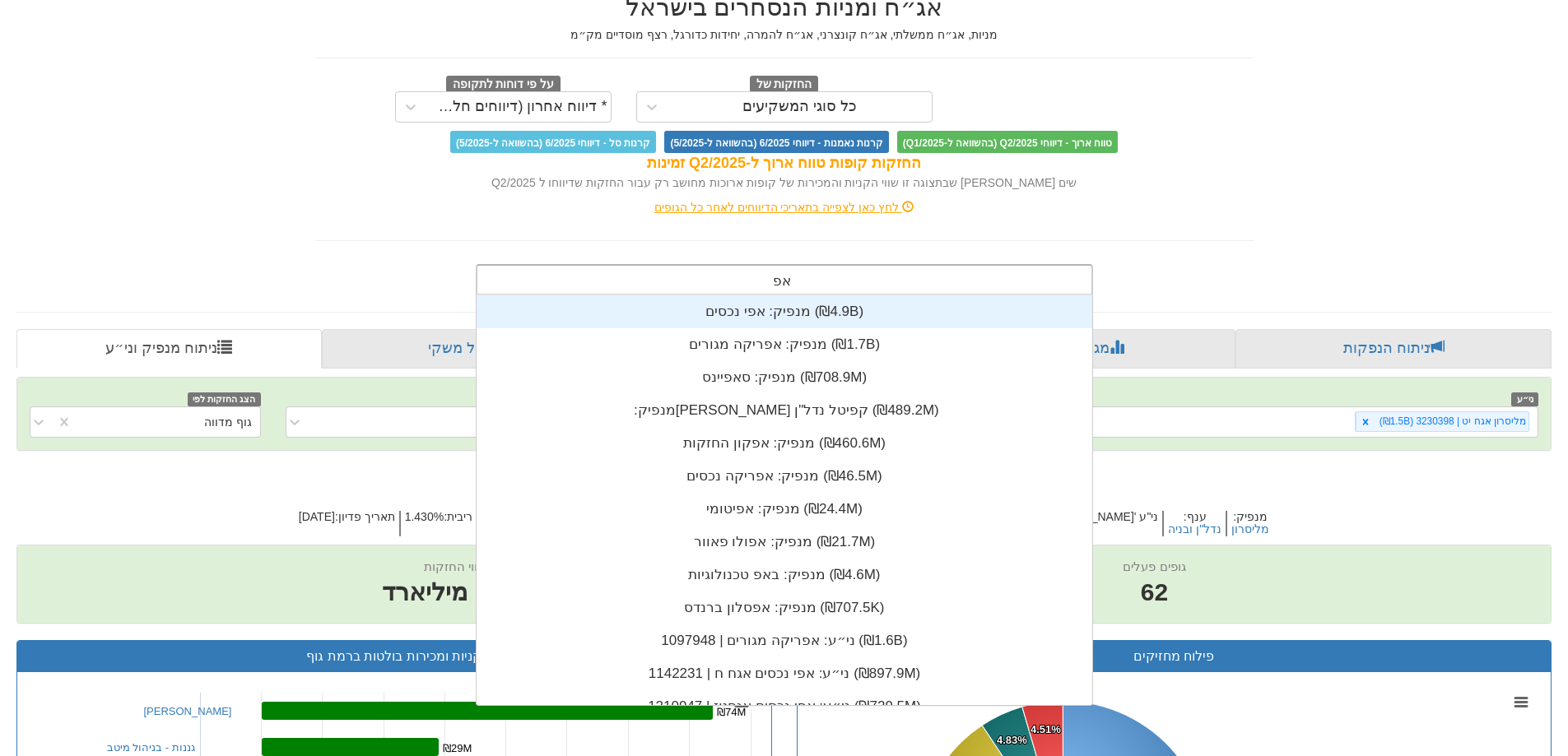
type input "אפי"
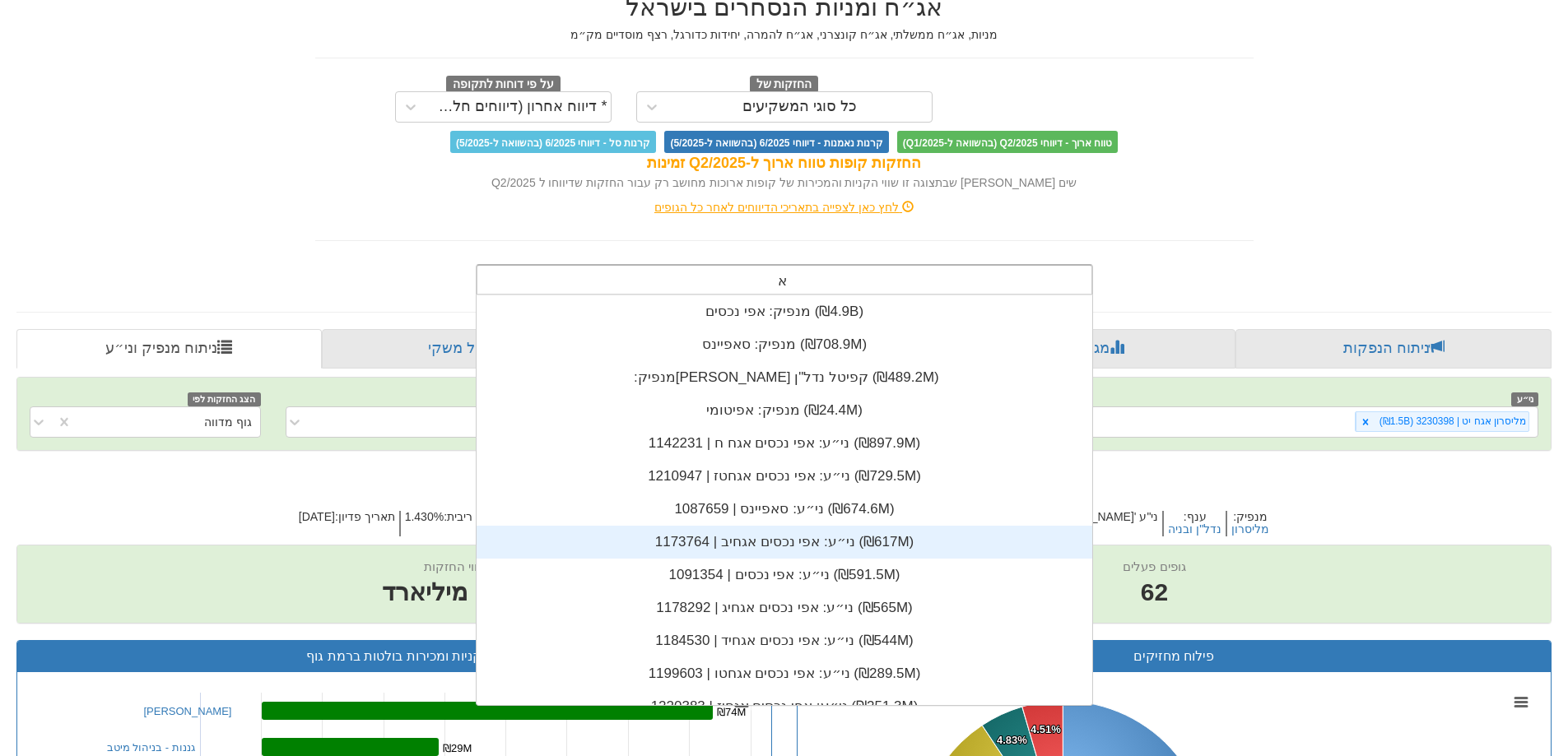
click at [781, 556] on div "ני״ע: ‏אפי נכסים אגחיב | 1173764 ‎(₪617M)‎" at bounding box center [784, 542] width 616 height 33
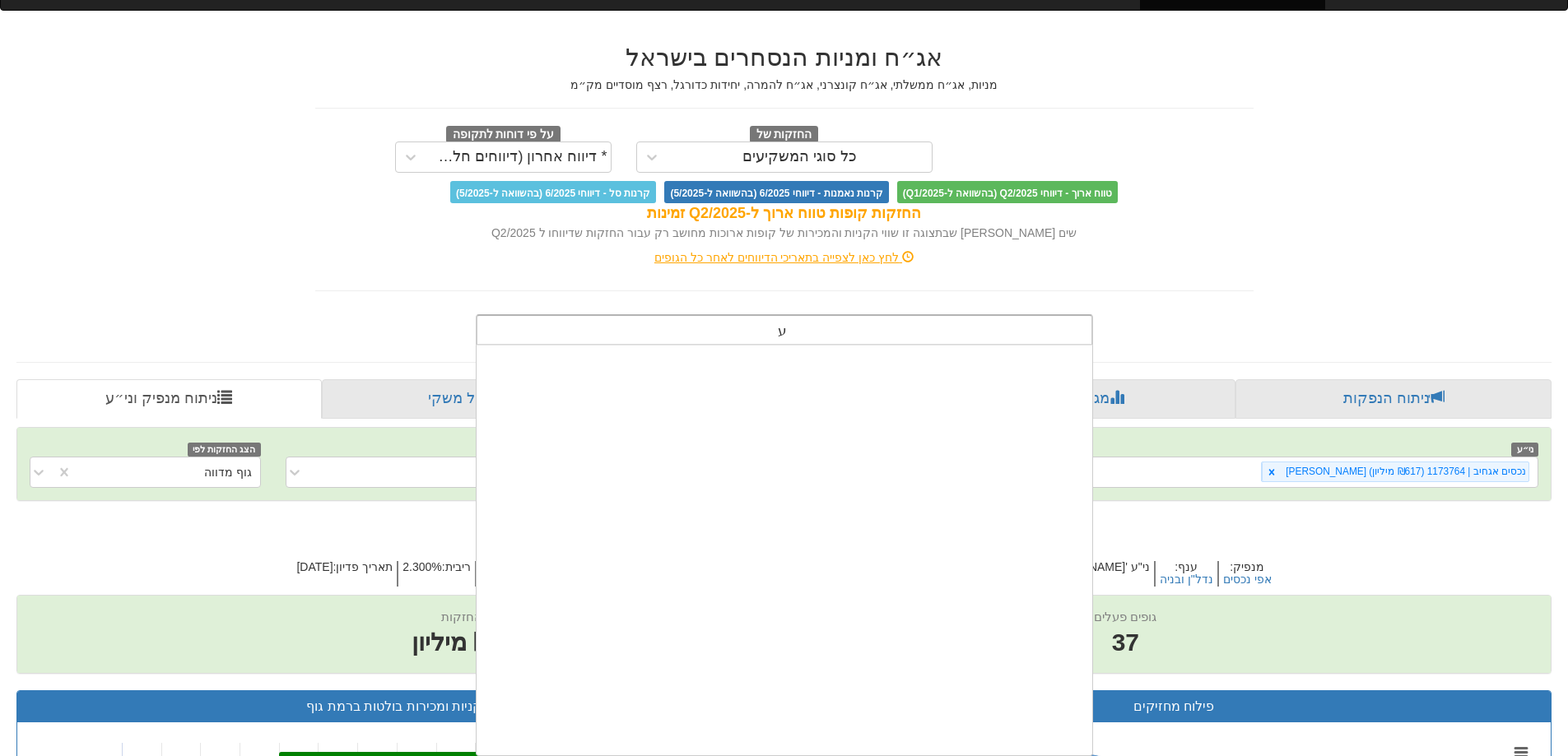
scroll to position [13, 0]
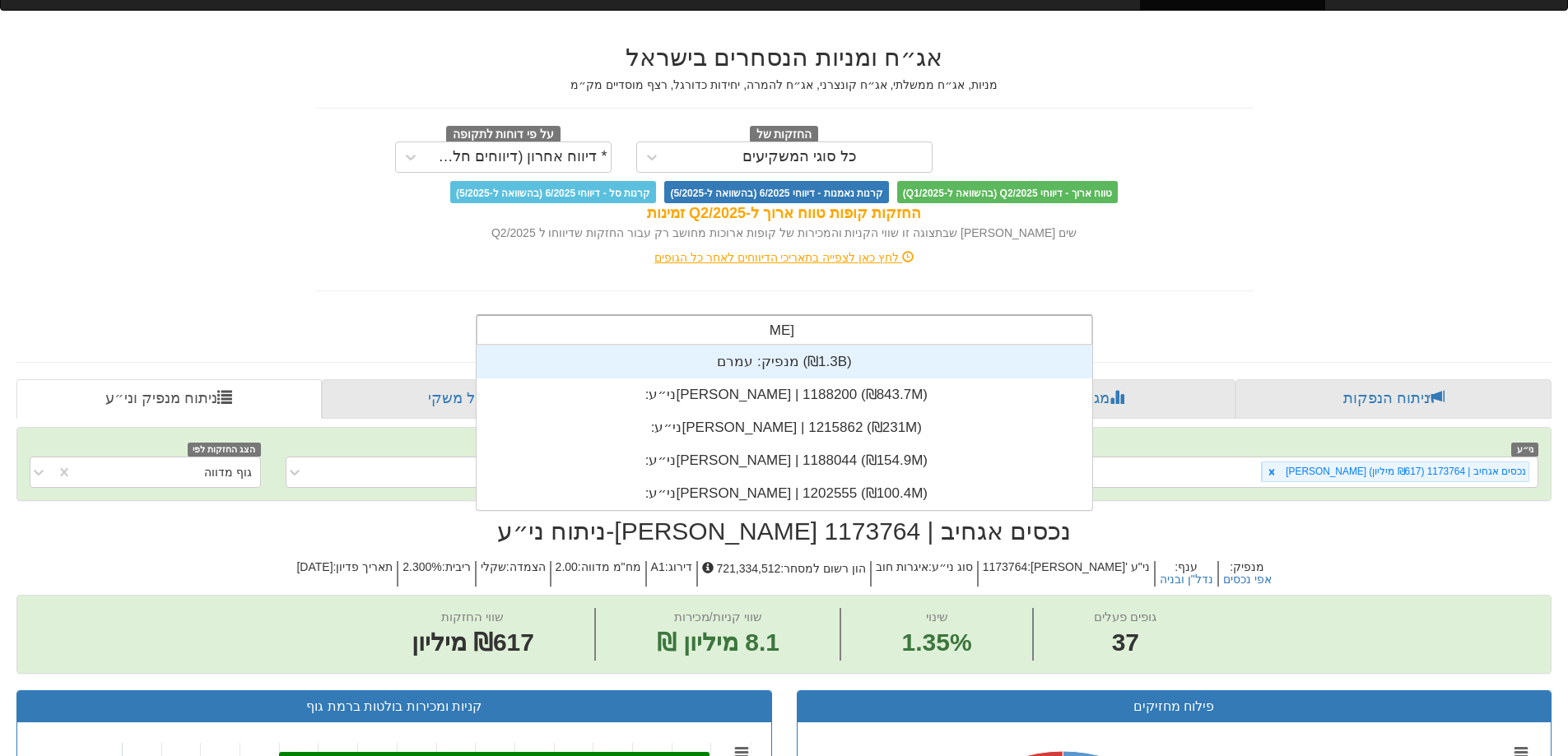
type input "עמרם"
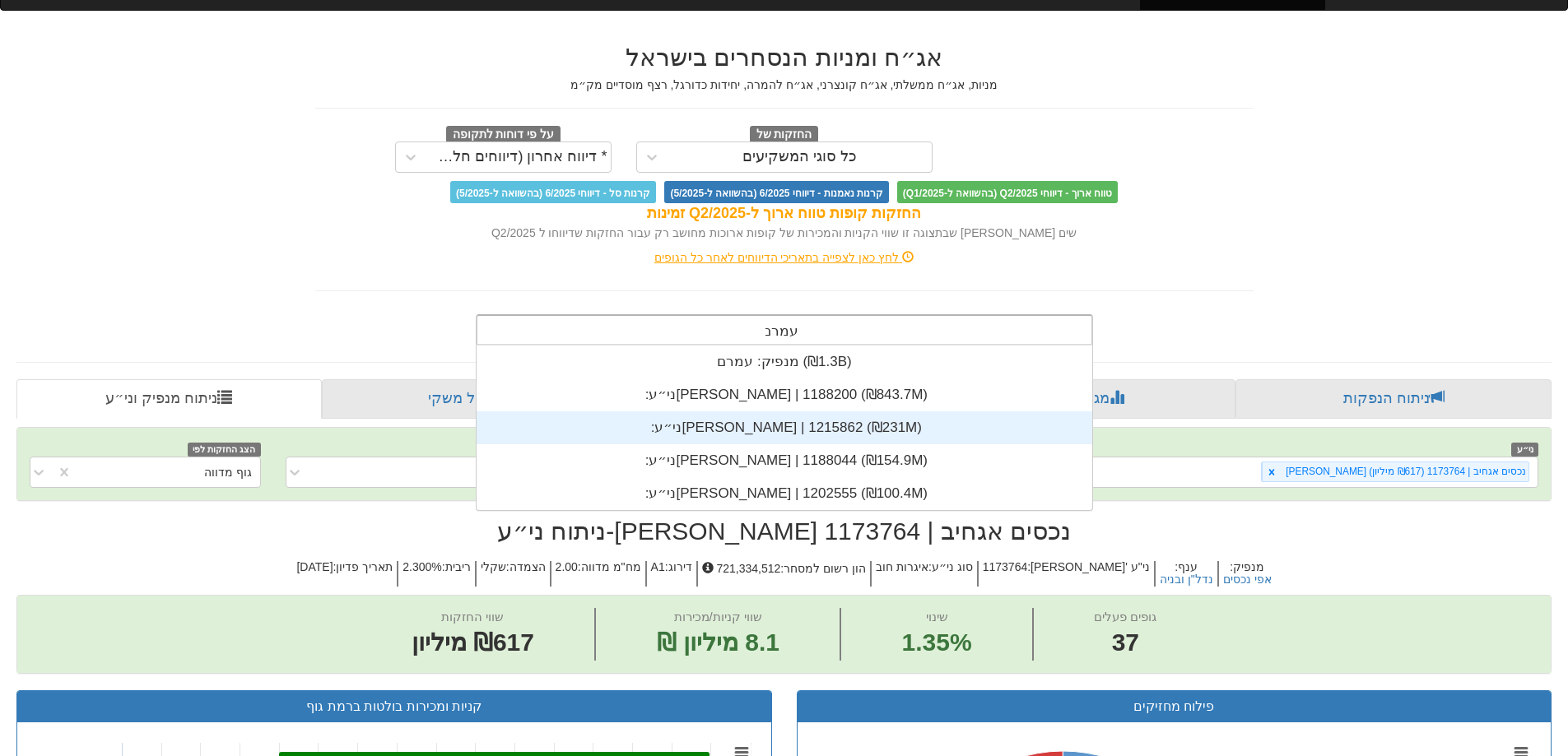
click at [816, 419] on div "ני״ע: ‏[PERSON_NAME] | 1215862 ‎(₪231M)‎" at bounding box center [784, 428] width 616 height 33
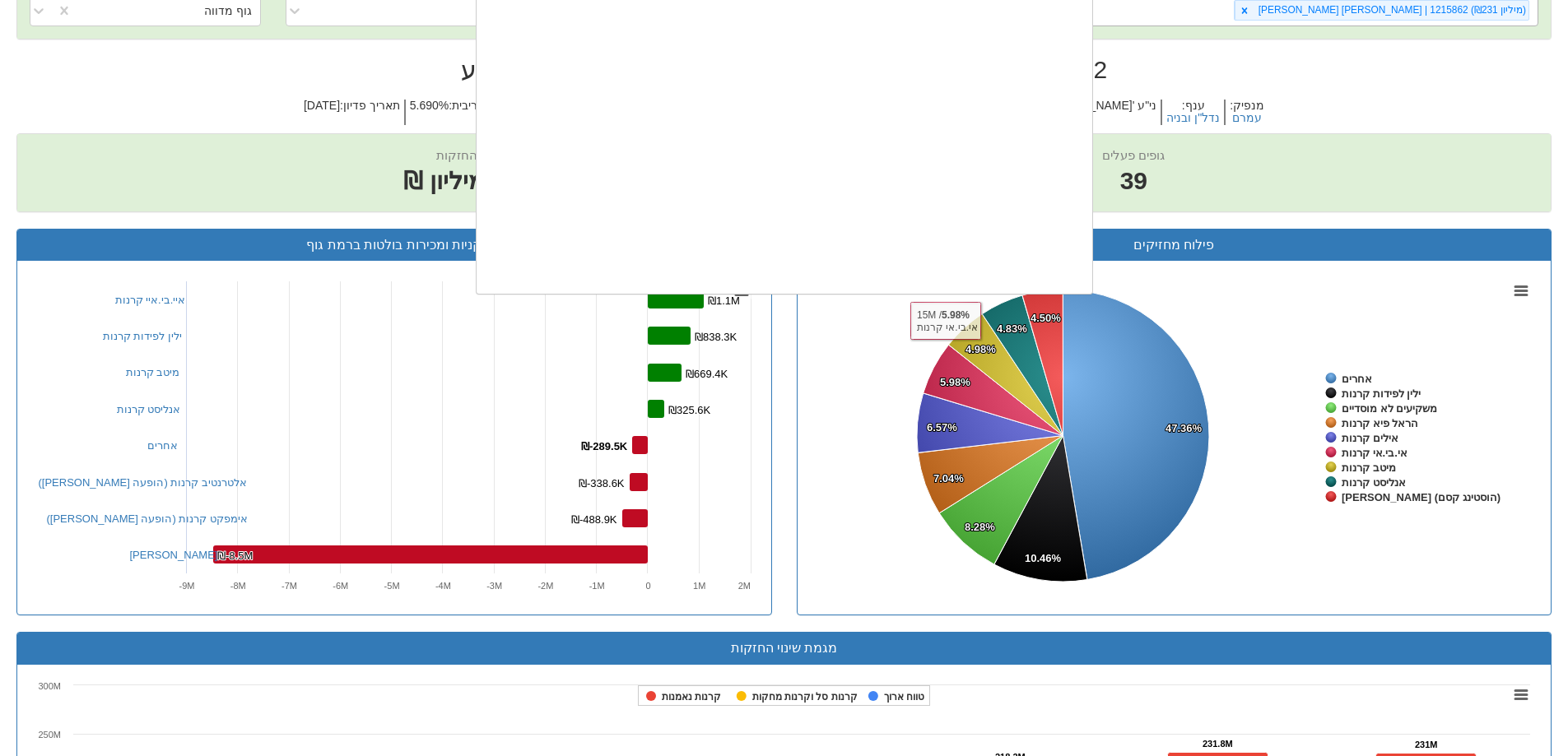
scroll to position [46797, 0]
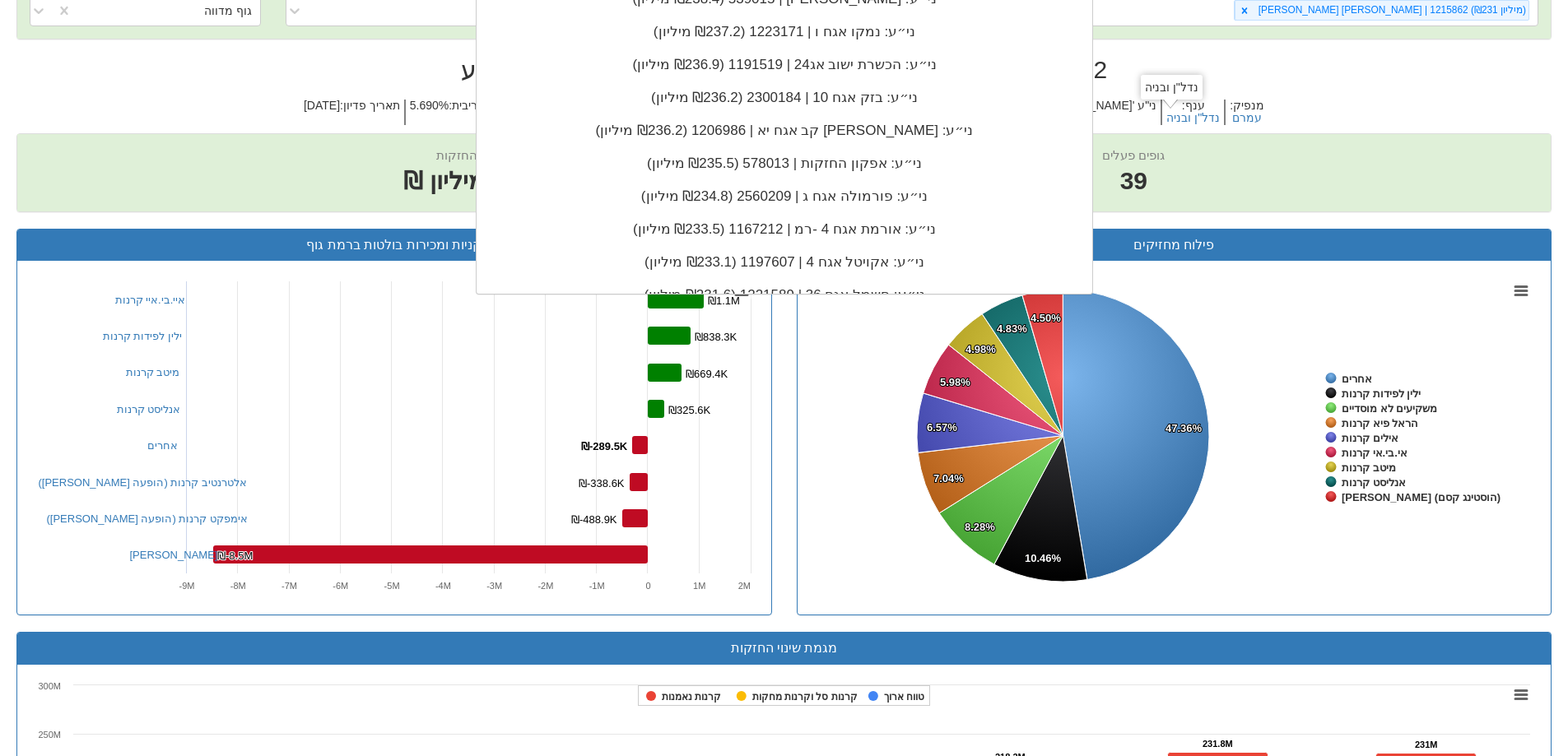
click at [1270, 307] on rect at bounding box center [1174, 438] width 729 height 329
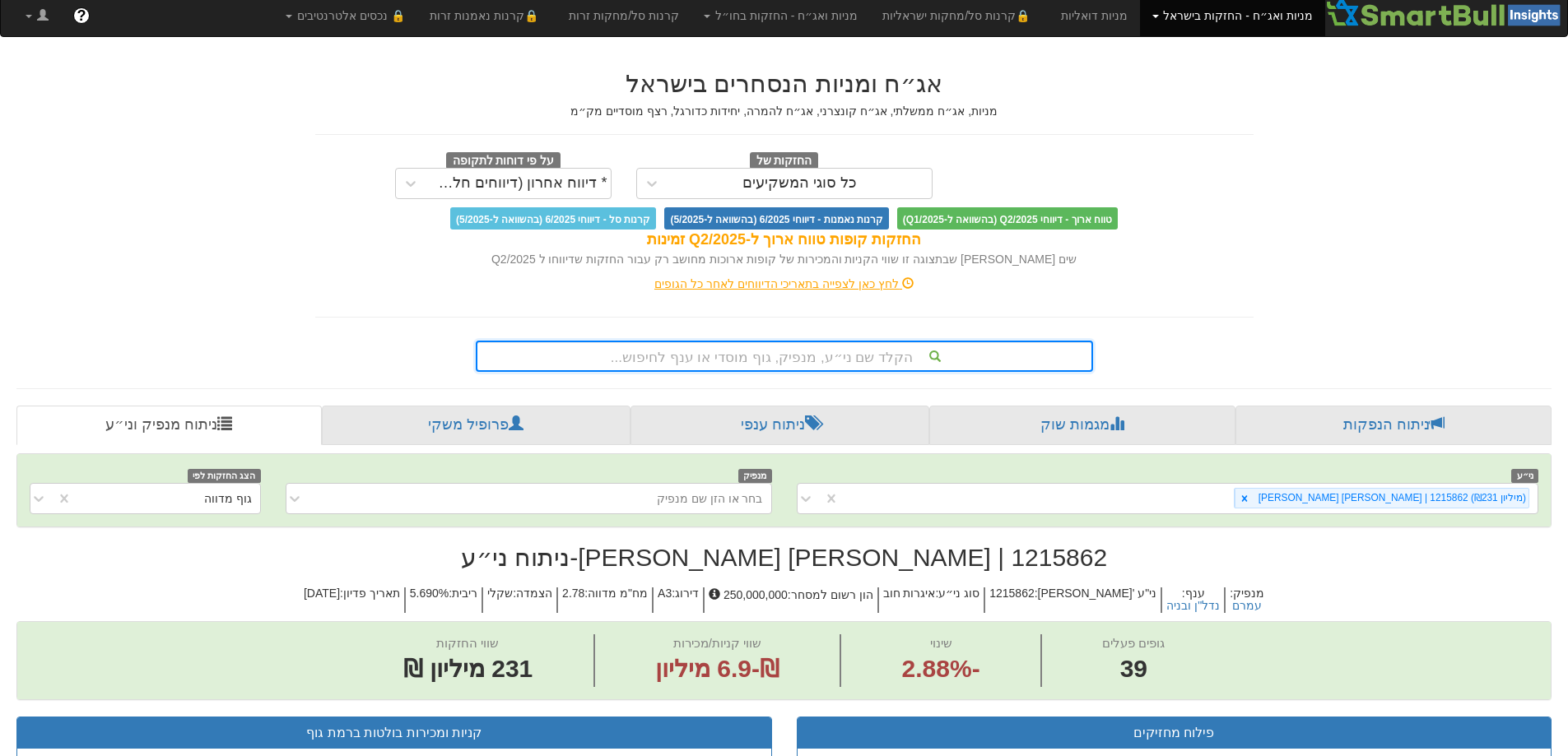
scroll to position [0, 0]
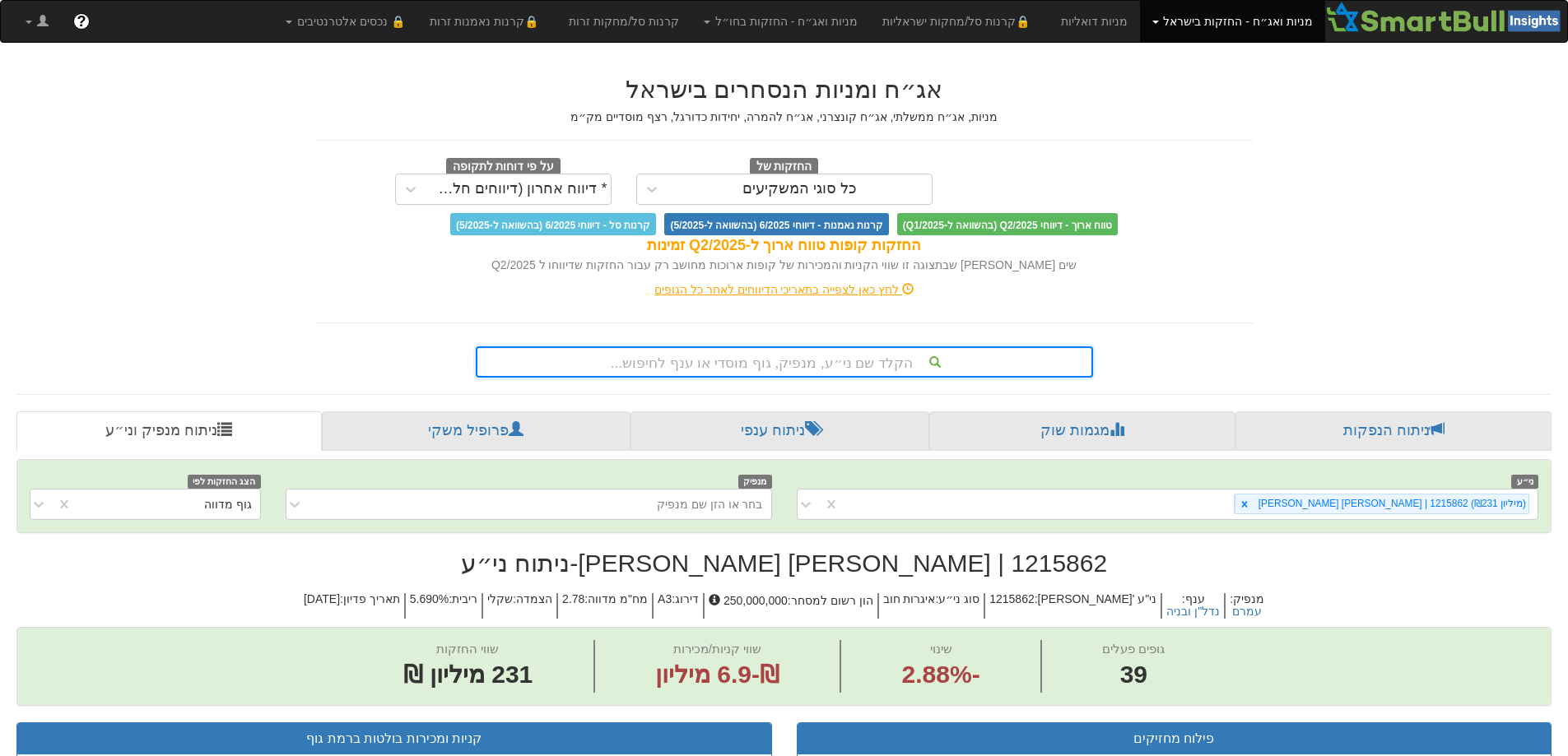
click at [816, 361] on div "הקלד שם ני״ע, מנפיק, גוף מוסדי או ענף לחיפוש..." at bounding box center [784, 362] width 618 height 31
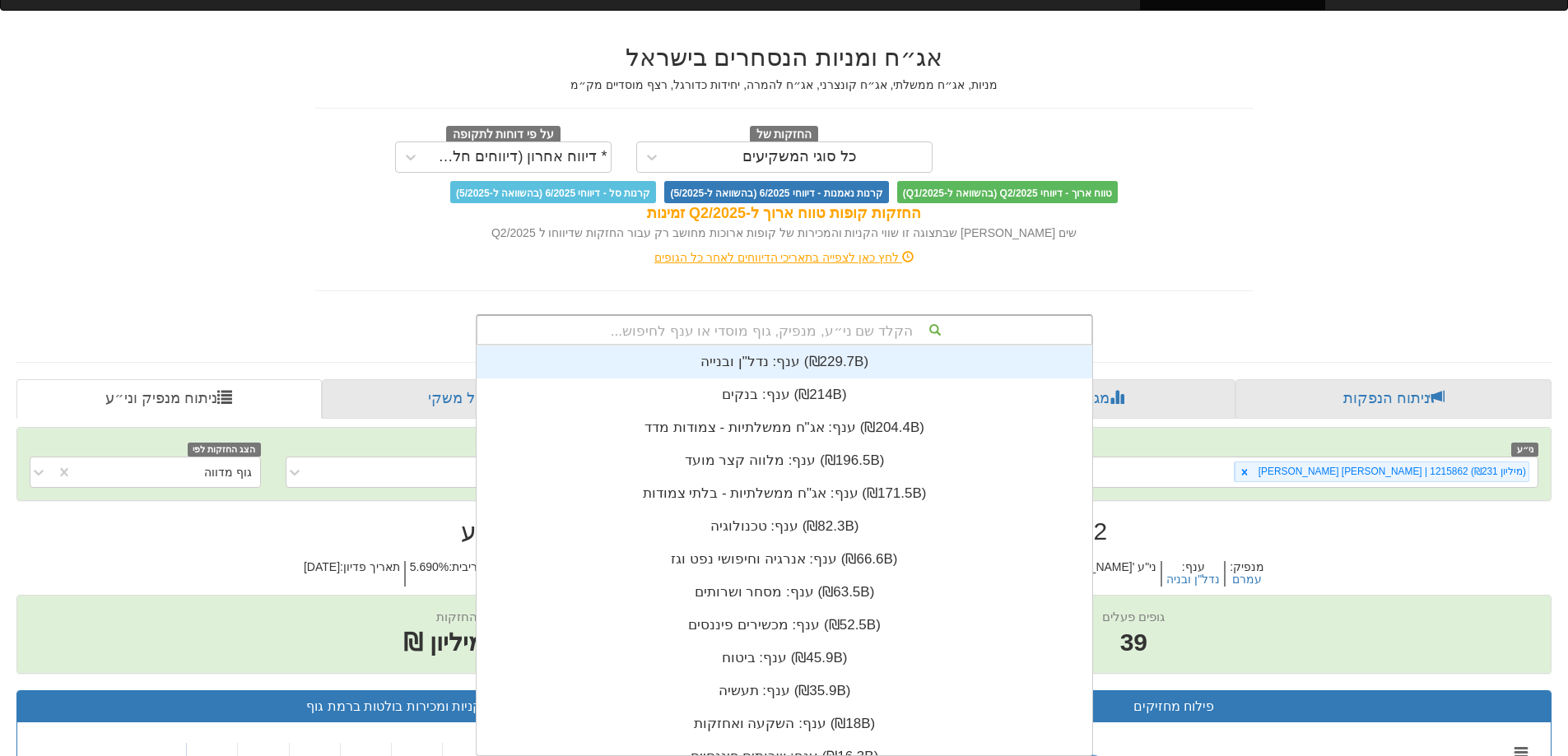
scroll to position [410, 0]
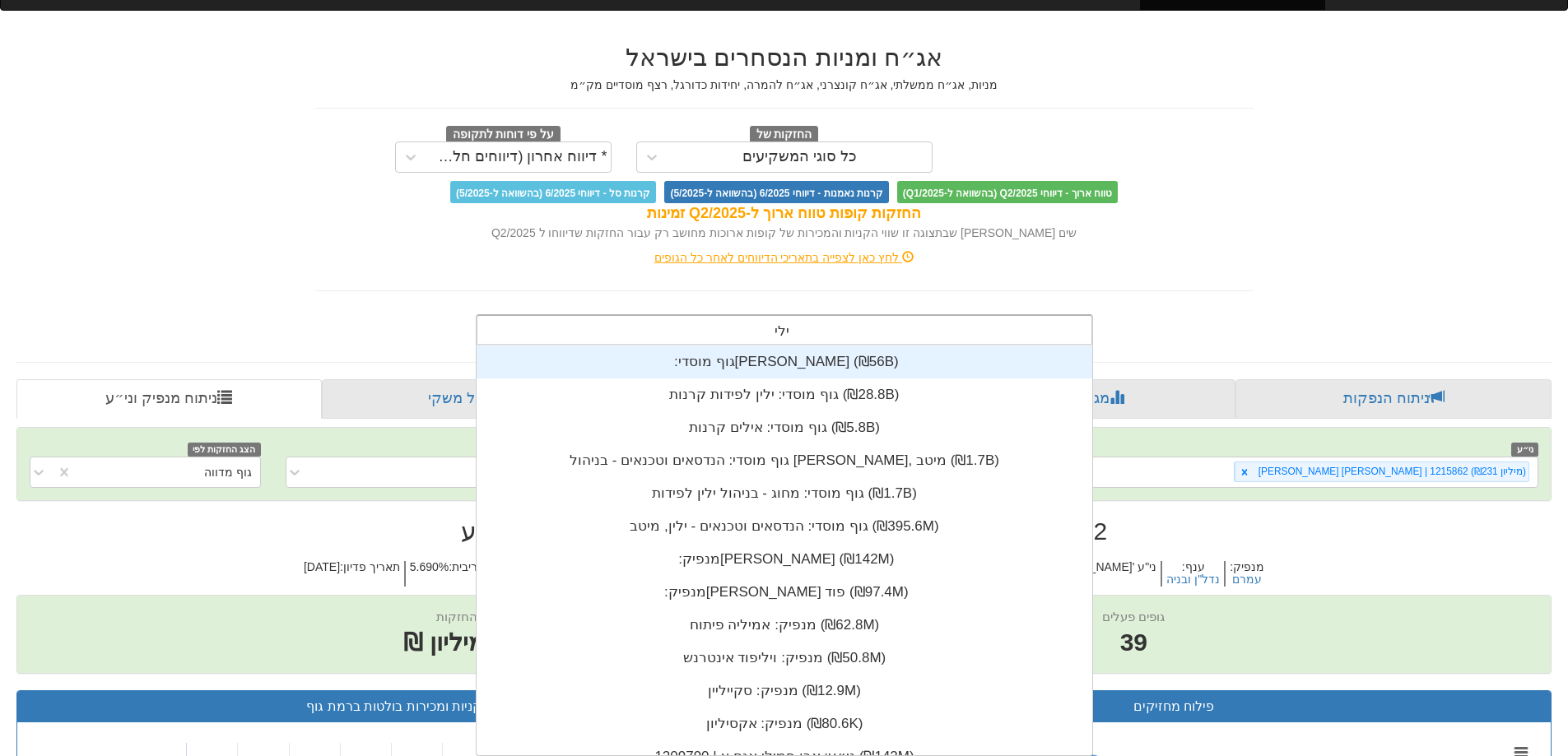
type input "[PERSON_NAME]"
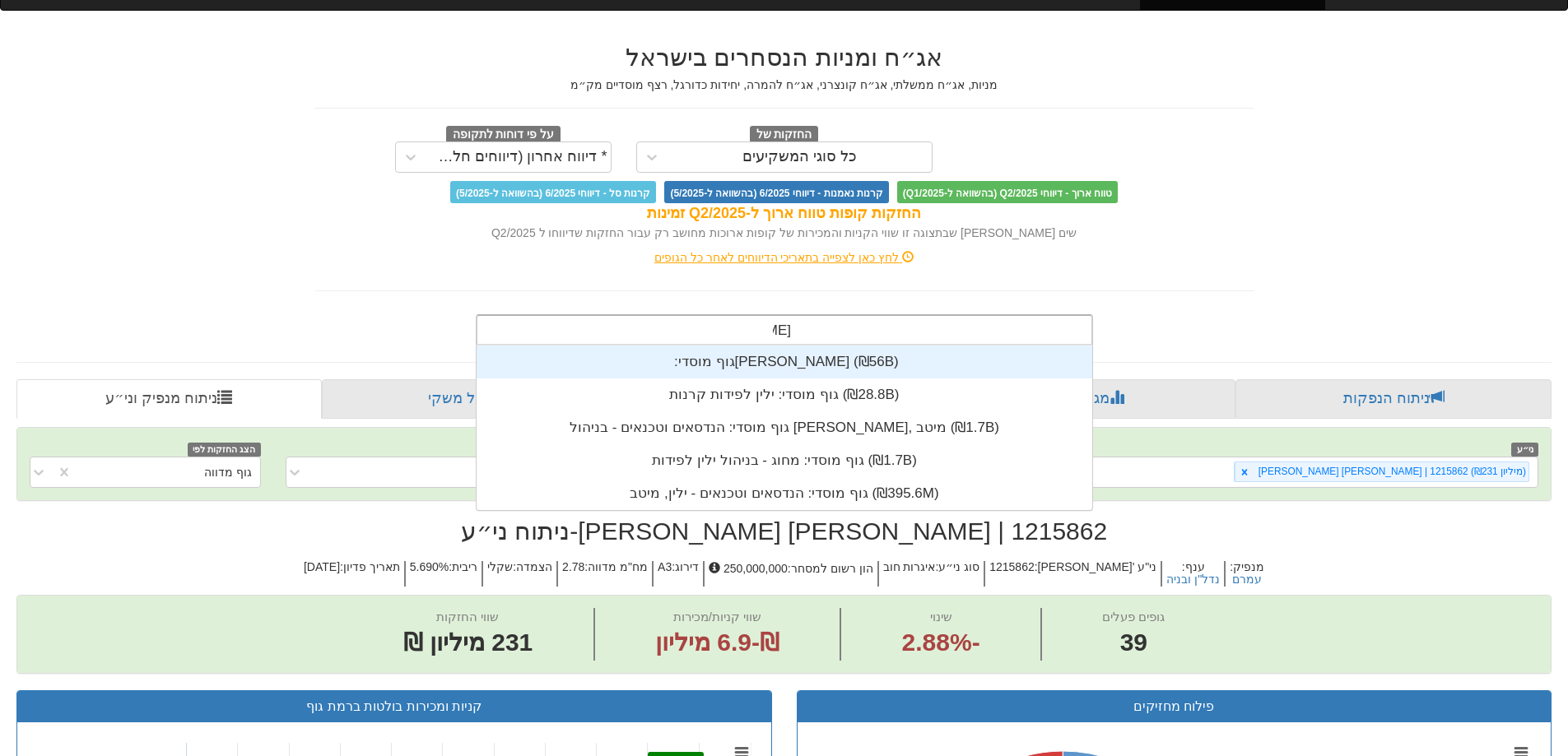
scroll to position [164, 0]
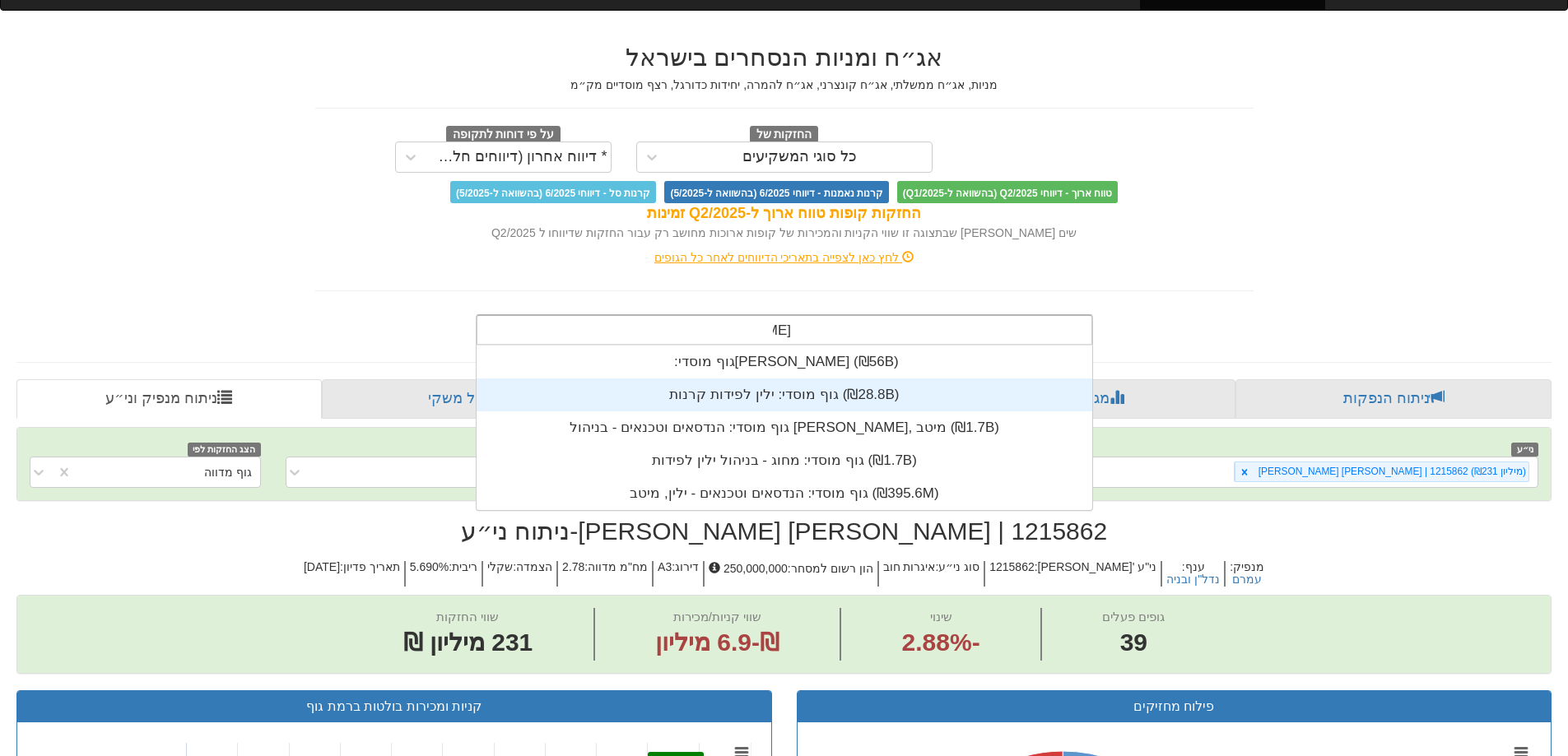
click at [801, 384] on div "גוף מוסדי: ‏ילין לפידות קרנות ‎(₪28.8B)‎" at bounding box center [784, 395] width 616 height 33
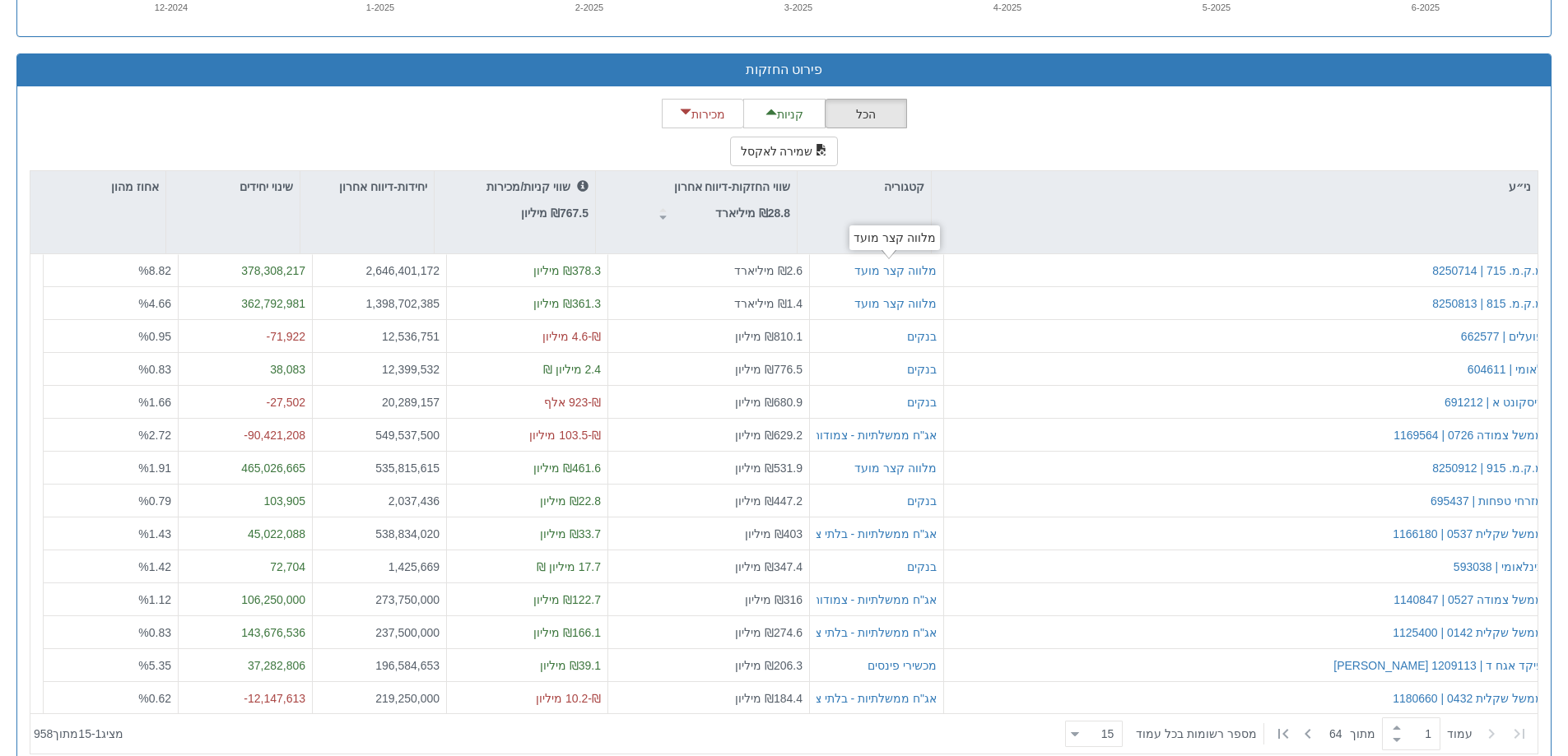
scroll to position [1592, 0]
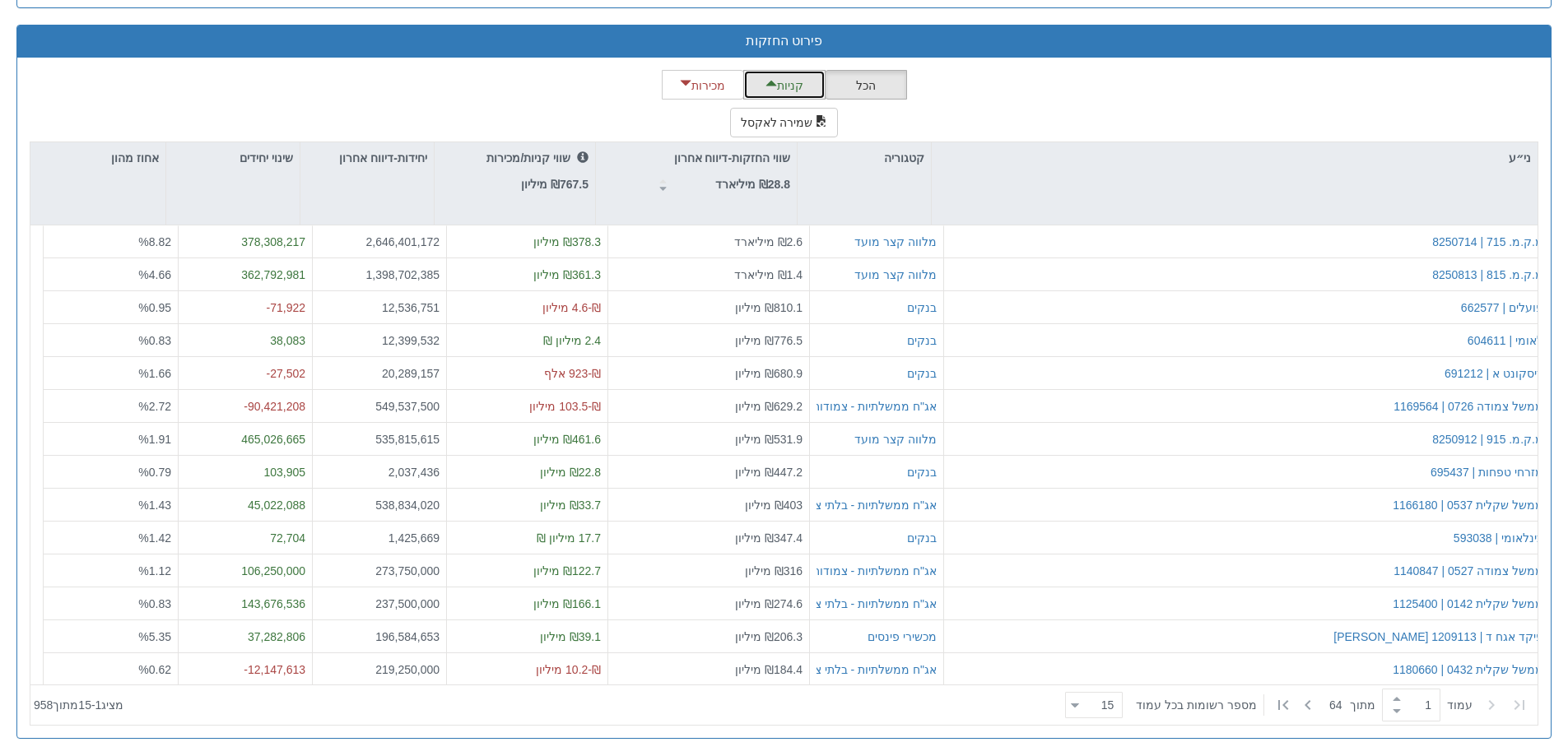
click at [785, 91] on font "קניות" at bounding box center [790, 85] width 27 height 13
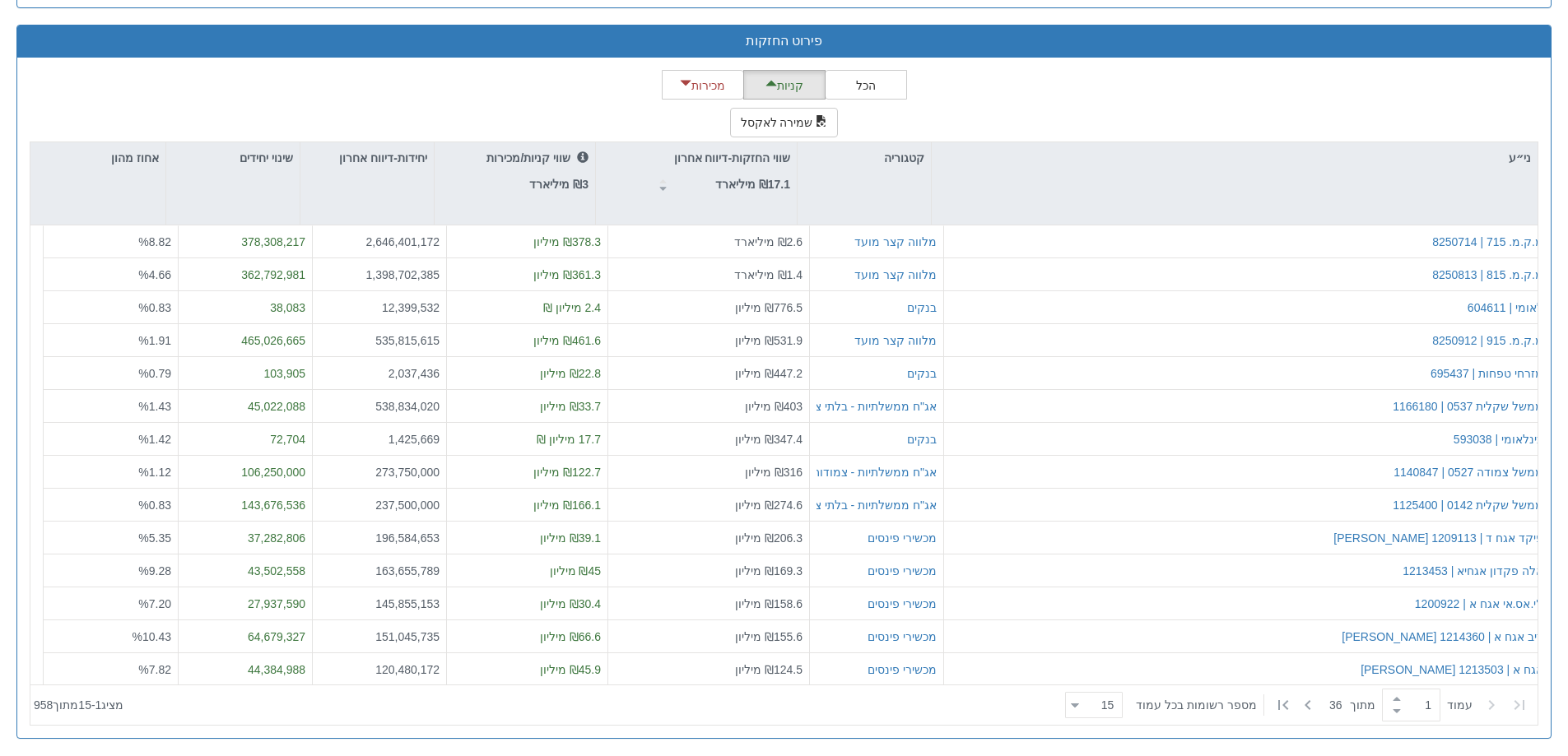
click at [691, 62] on div "הכל קניות מכירות שמירה לאקסל ני״ע קטגוריה שווי החזקות-דיווח אחרון ₪17.1 מיליארד…" at bounding box center [784, 398] width 1534 height 681
click at [712, 84] on font "מכירות" at bounding box center [708, 85] width 34 height 13
